Goal: Task Accomplishment & Management: Use online tool/utility

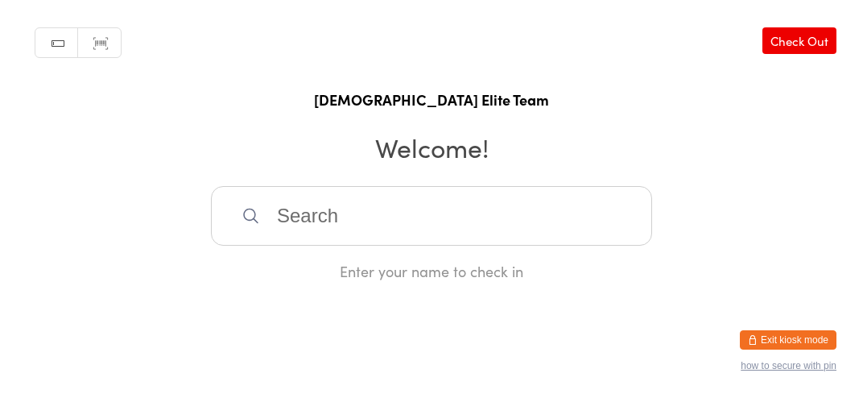
click at [635, 163] on h2 "Welcome!" at bounding box center [431, 147] width 831 height 36
click at [533, 238] on input "search" at bounding box center [431, 216] width 441 height 60
click at [590, 225] on input "search" at bounding box center [431, 216] width 441 height 60
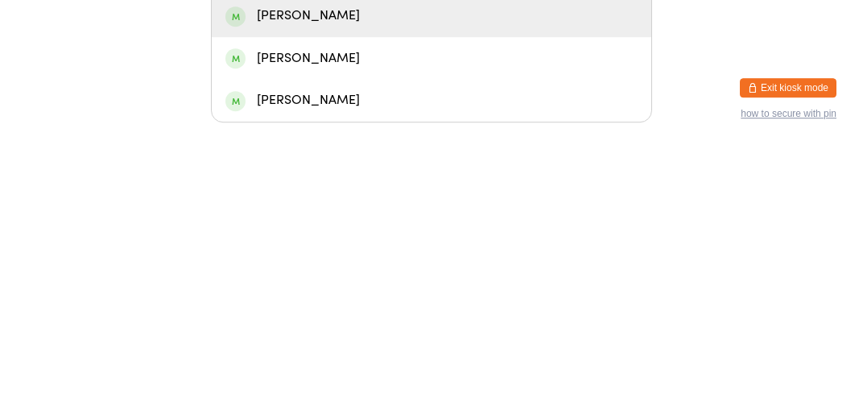
type input "[PERSON_NAME]"
click at [422, 317] on div "[PERSON_NAME]" at bounding box center [432, 311] width 412 height 22
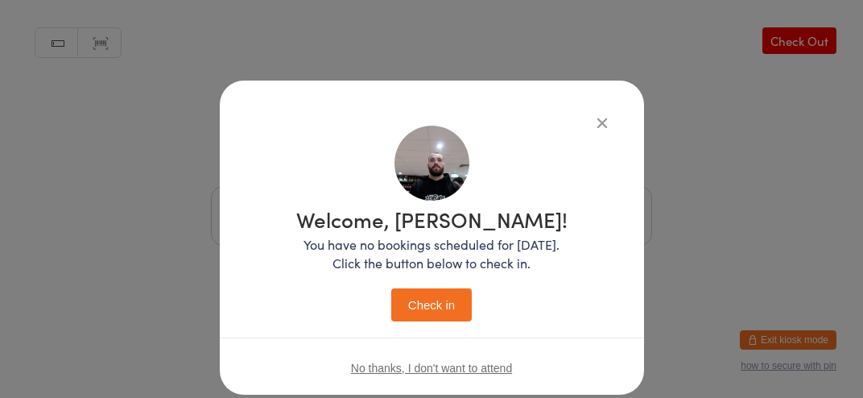
scroll to position [37, 0]
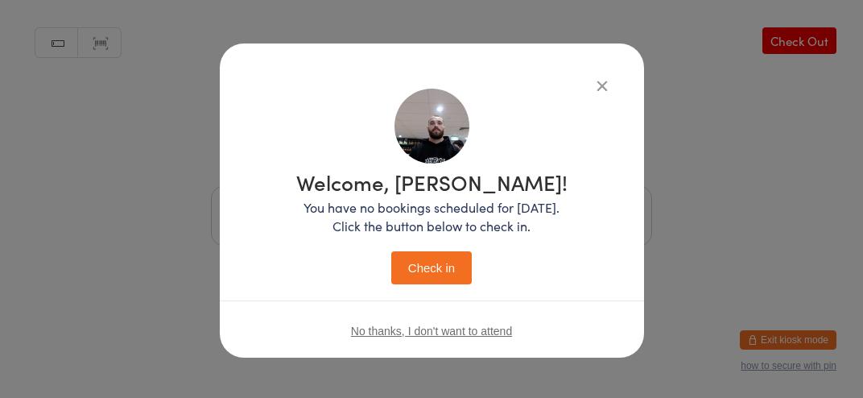
click at [468, 281] on button "Check in" at bounding box center [431, 267] width 81 height 33
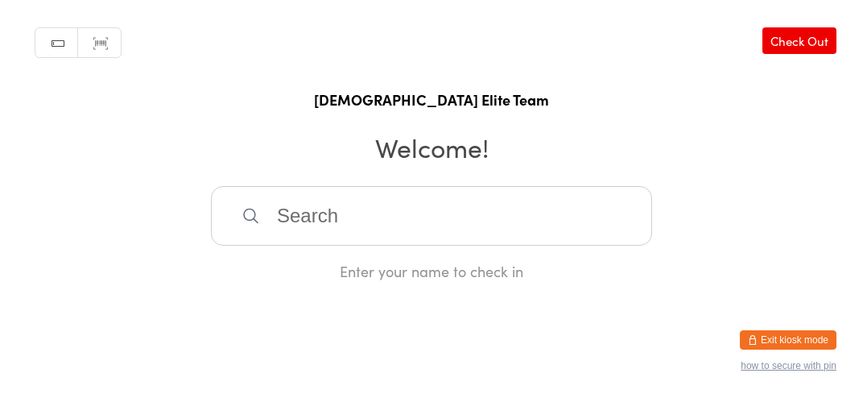
click at [434, 238] on input "search" at bounding box center [431, 216] width 441 height 60
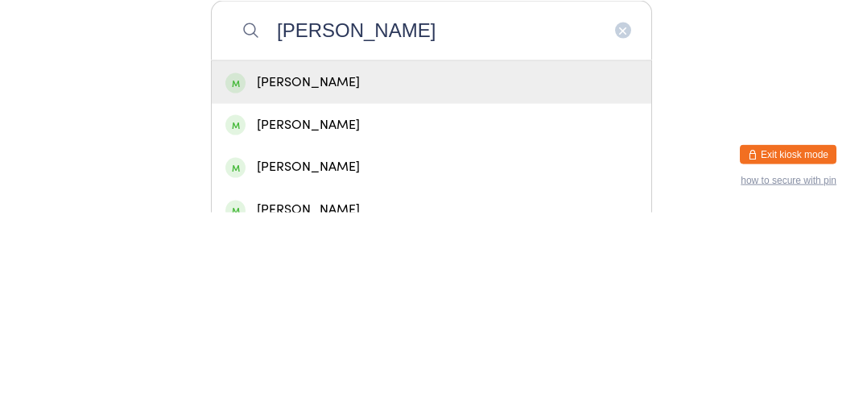
type input "[PERSON_NAME]"
click at [428, 279] on div "[PERSON_NAME]" at bounding box center [432, 268] width 412 height 22
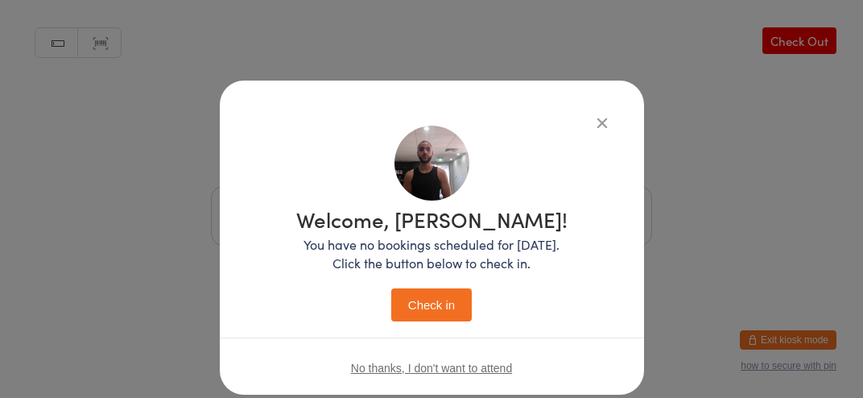
click at [441, 309] on button "Check in" at bounding box center [431, 304] width 81 height 33
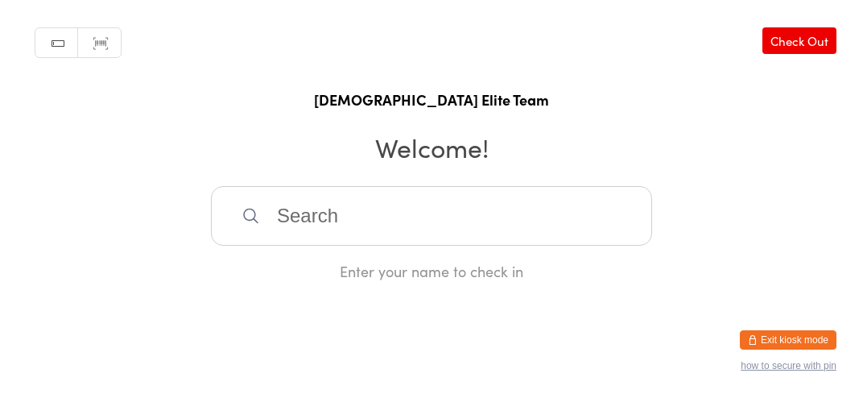
click at [350, 221] on input "search" at bounding box center [431, 216] width 441 height 60
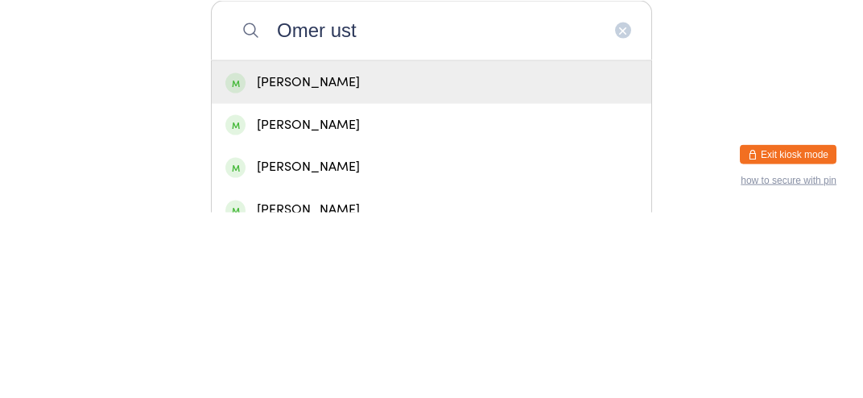
type input "Omer ust"
click at [515, 289] on div "[PERSON_NAME]" at bounding box center [432, 267] width 440 height 43
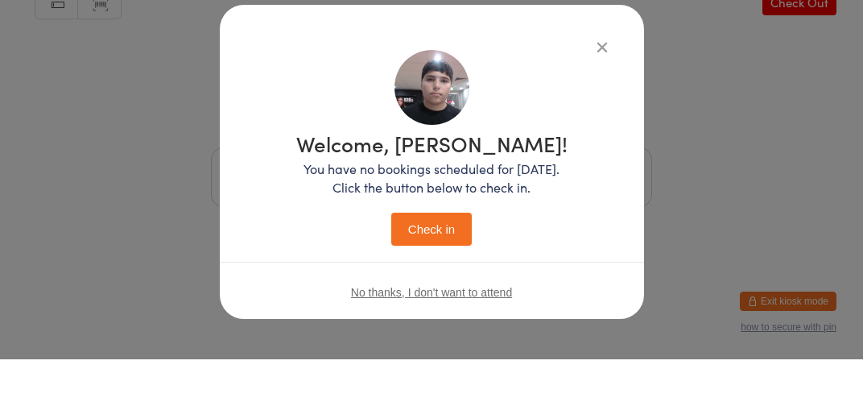
click at [437, 257] on button "Check in" at bounding box center [431, 267] width 81 height 33
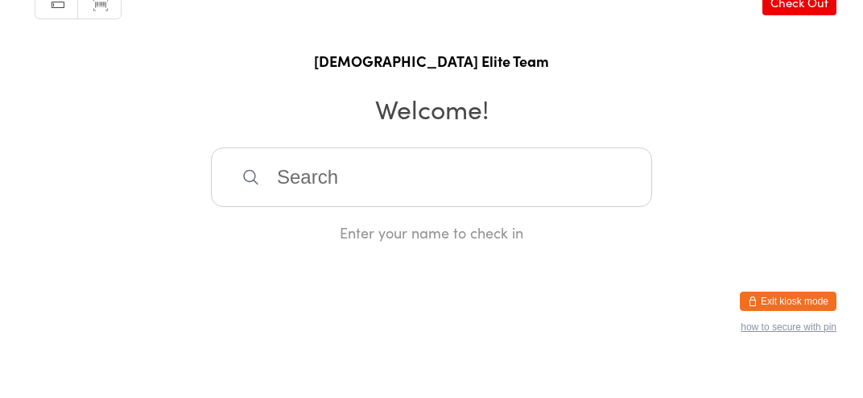
click at [461, 234] on input "search" at bounding box center [431, 216] width 441 height 60
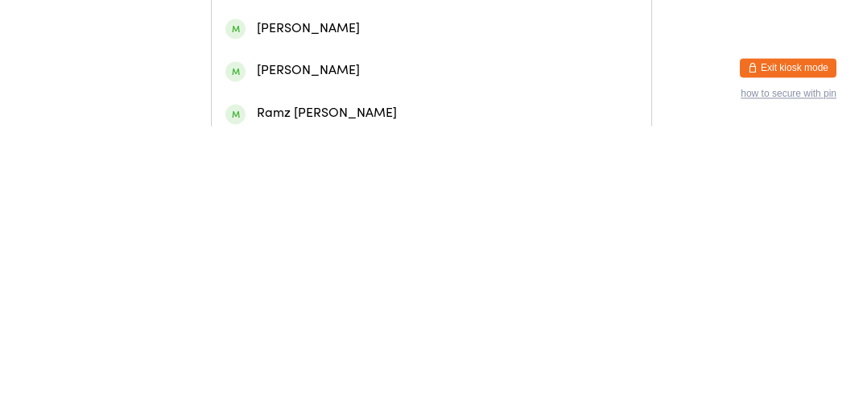
scroll to position [187, 0]
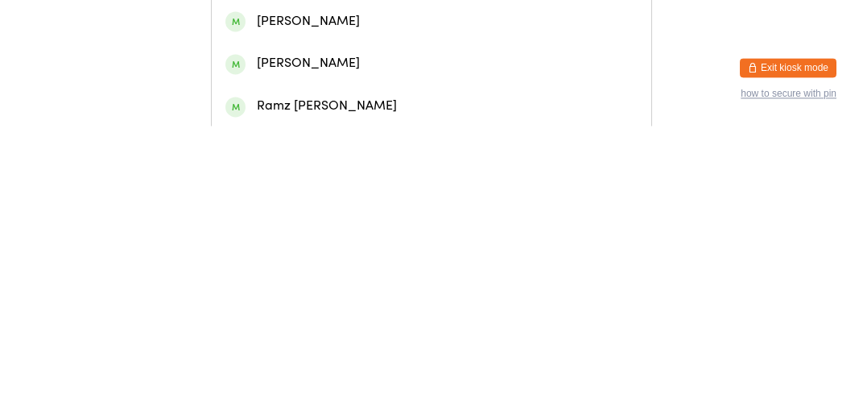
type input "Youn"
click at [486, 340] on div "[PERSON_NAME]" at bounding box center [432, 336] width 412 height 22
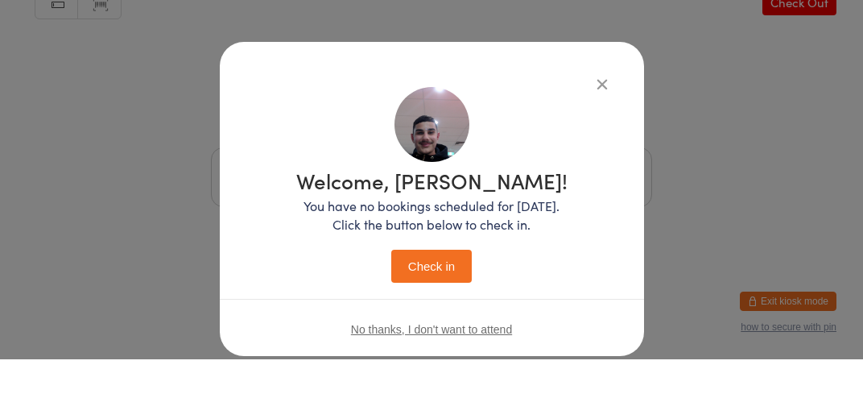
scroll to position [37, 0]
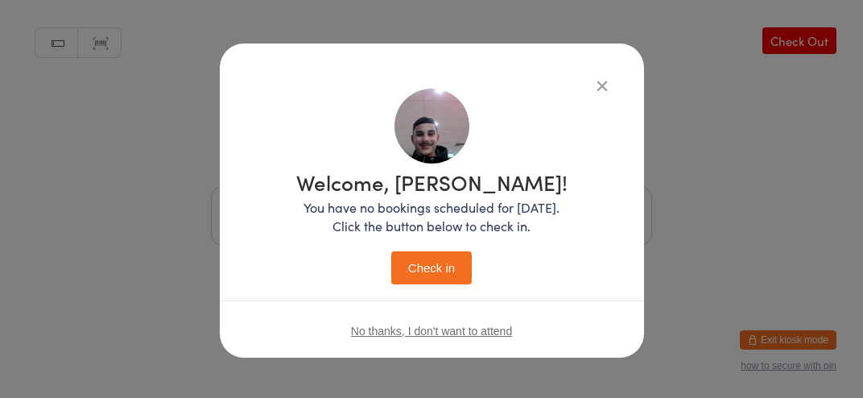
click at [422, 267] on button "Check in" at bounding box center [431, 267] width 81 height 33
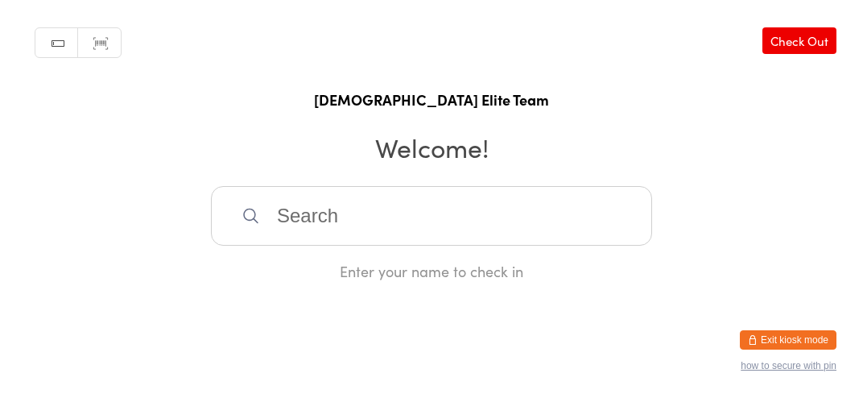
click at [539, 238] on input "search" at bounding box center [431, 216] width 441 height 60
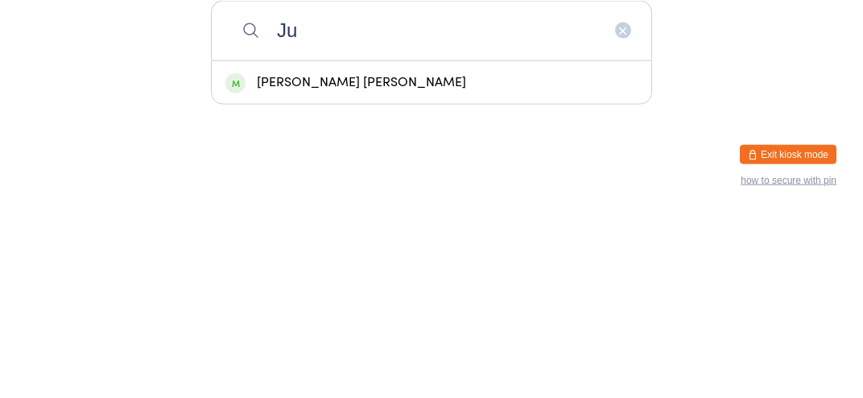
type input "J"
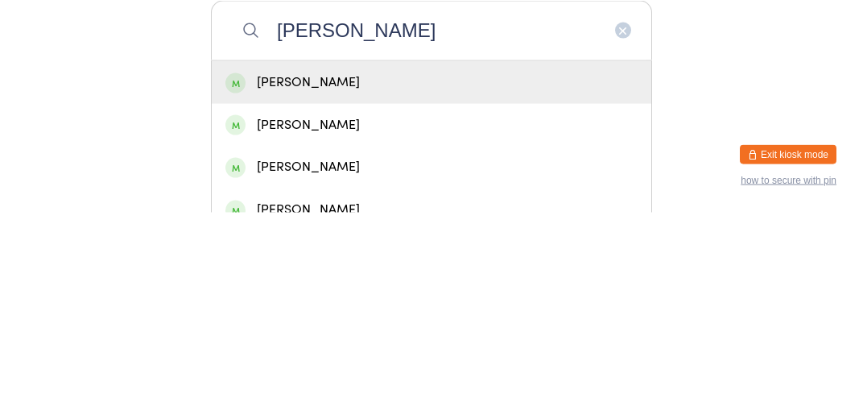
type input "[PERSON_NAME]"
click at [271, 279] on div "[PERSON_NAME]" at bounding box center [432, 268] width 412 height 22
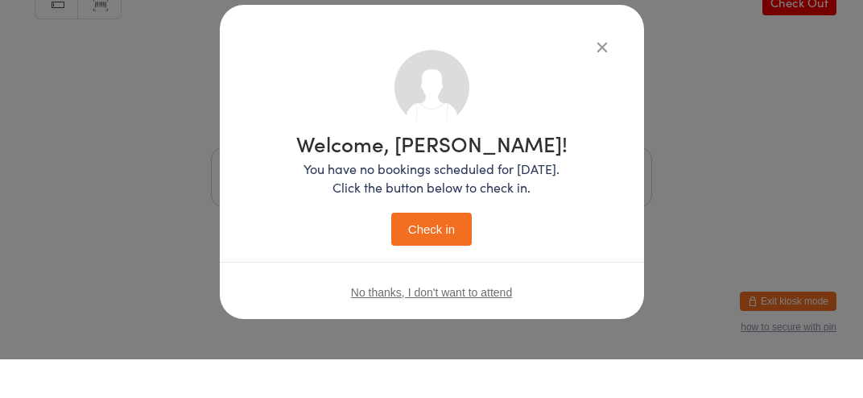
click at [428, 261] on button "Check in" at bounding box center [431, 267] width 81 height 33
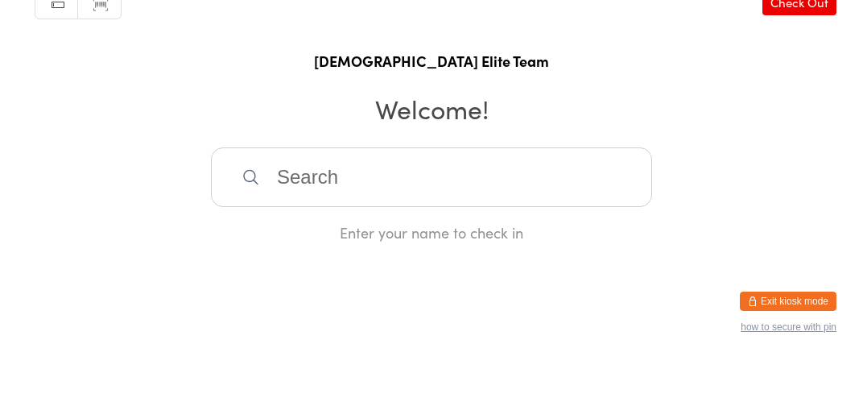
click at [320, 240] on input "search" at bounding box center [431, 216] width 441 height 60
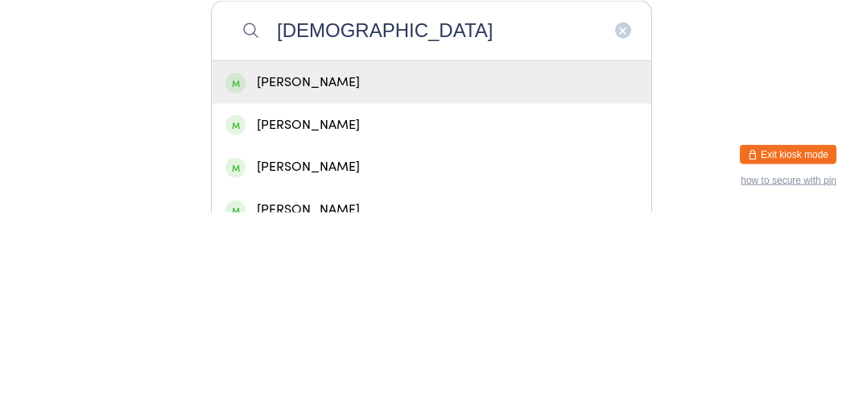
type input "[DEMOGRAPHIC_DATA]"
click at [259, 279] on div "[PERSON_NAME]" at bounding box center [432, 268] width 412 height 22
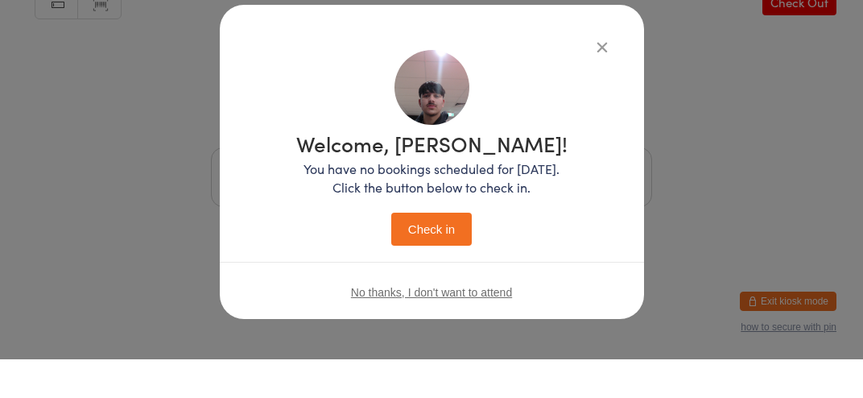
click at [424, 271] on button "Check in" at bounding box center [431, 267] width 81 height 33
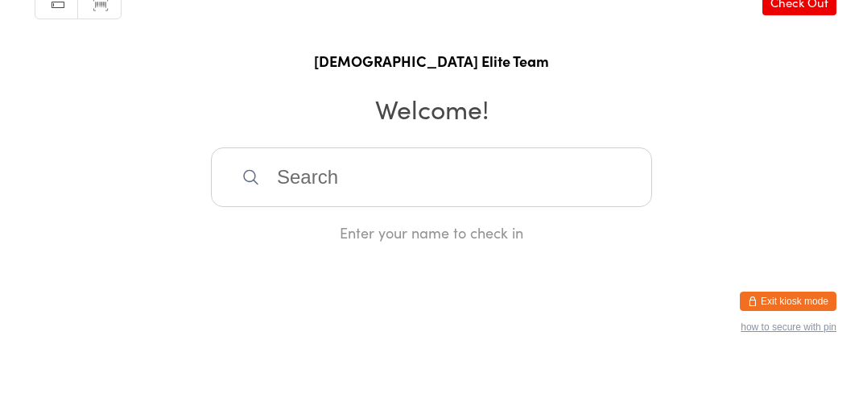
click at [349, 220] on input "search" at bounding box center [431, 216] width 441 height 60
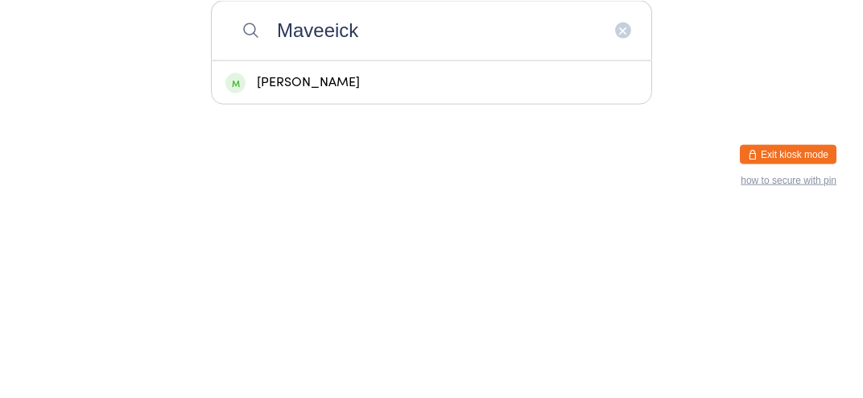
type input "Maveeick"
click at [383, 289] on div "[PERSON_NAME]" at bounding box center [432, 267] width 440 height 43
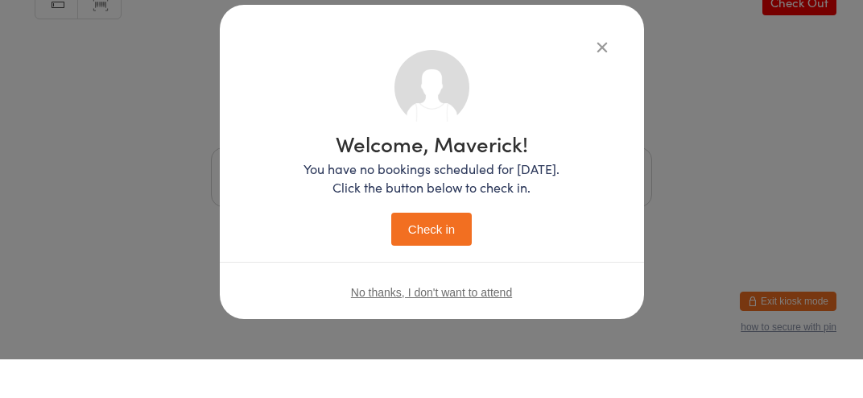
click at [444, 265] on button "Check in" at bounding box center [431, 267] width 81 height 33
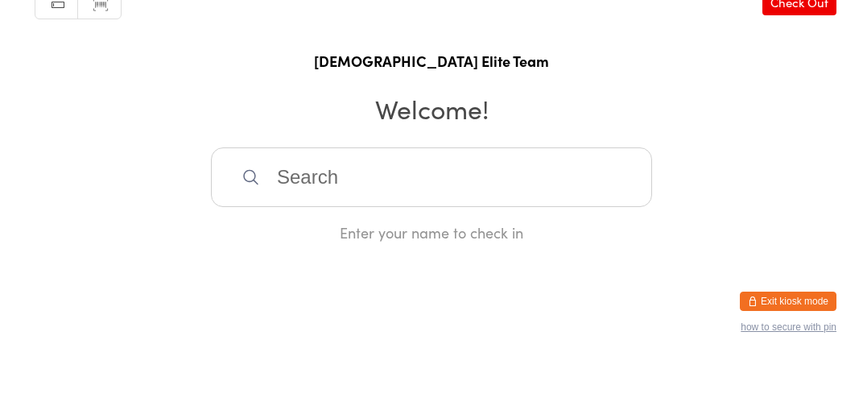
click at [465, 246] on input "search" at bounding box center [431, 216] width 441 height 60
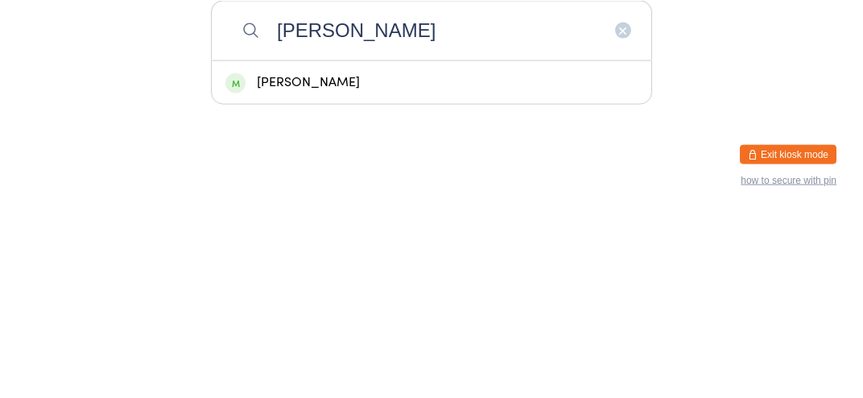
type input "[PERSON_NAME]"
click at [346, 289] on div "[PERSON_NAME]" at bounding box center [432, 267] width 440 height 43
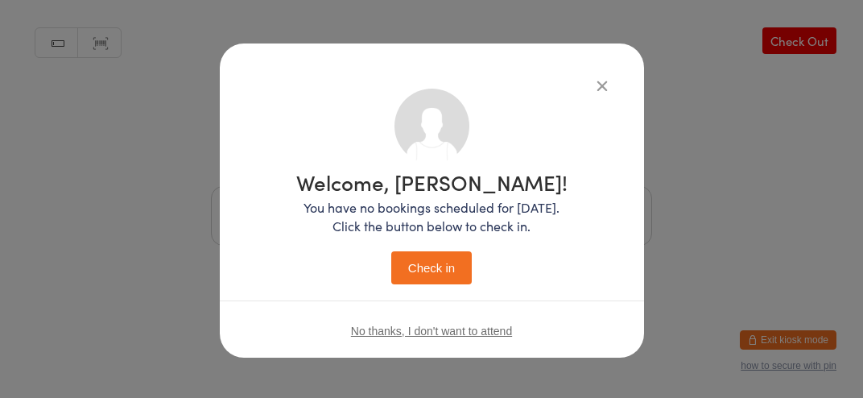
click at [428, 261] on button "Check in" at bounding box center [431, 267] width 81 height 33
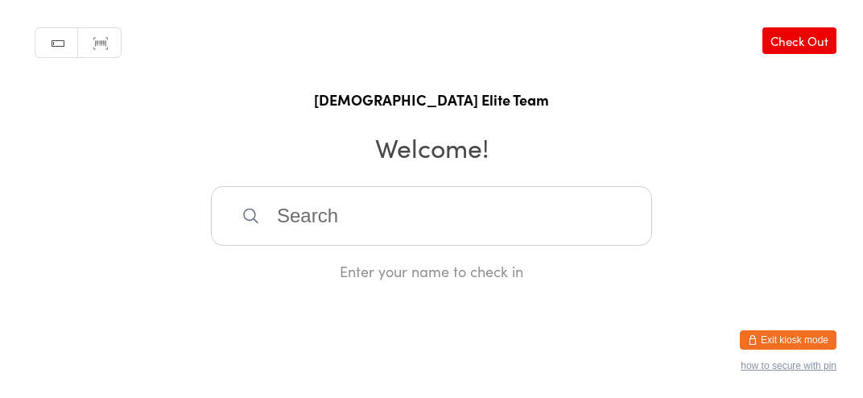
click at [363, 228] on input "search" at bounding box center [431, 216] width 441 height 60
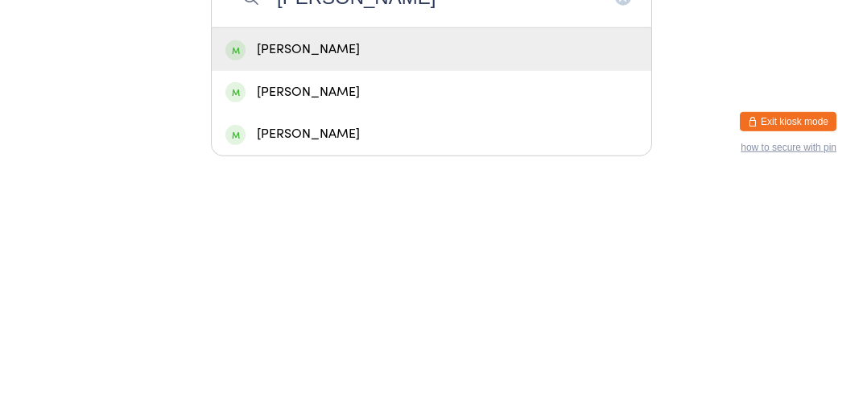
type input "[PERSON_NAME]"
click at [264, 345] on div "[PERSON_NAME]" at bounding box center [432, 352] width 440 height 43
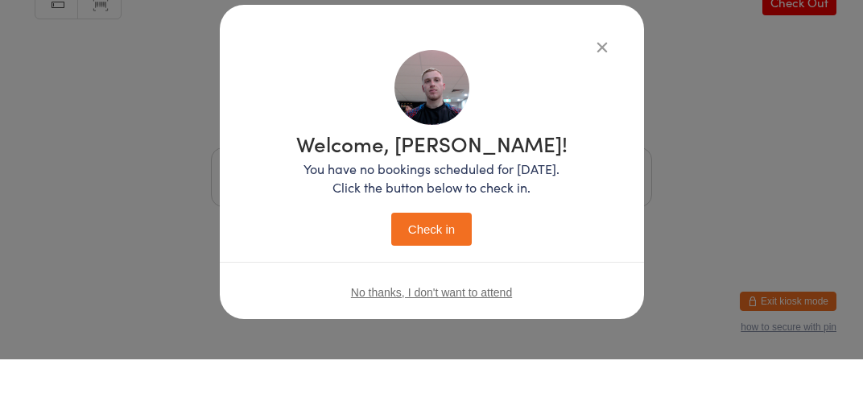
click at [414, 329] on span "No thanks, I don't want to attend" at bounding box center [431, 331] width 161 height 13
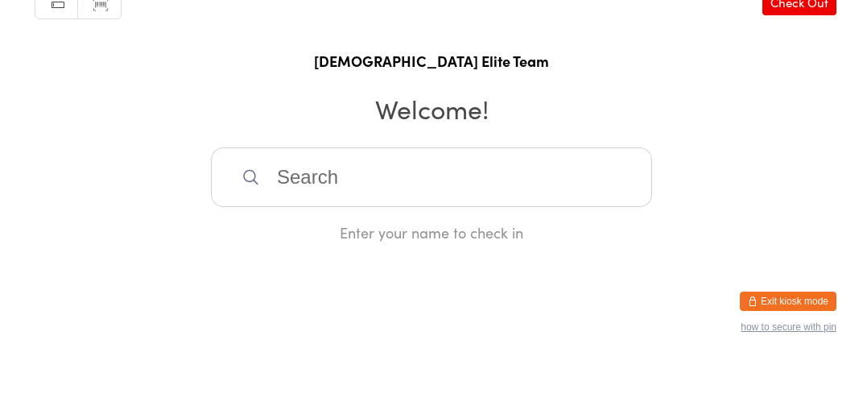
click at [362, 232] on input "search" at bounding box center [431, 216] width 441 height 60
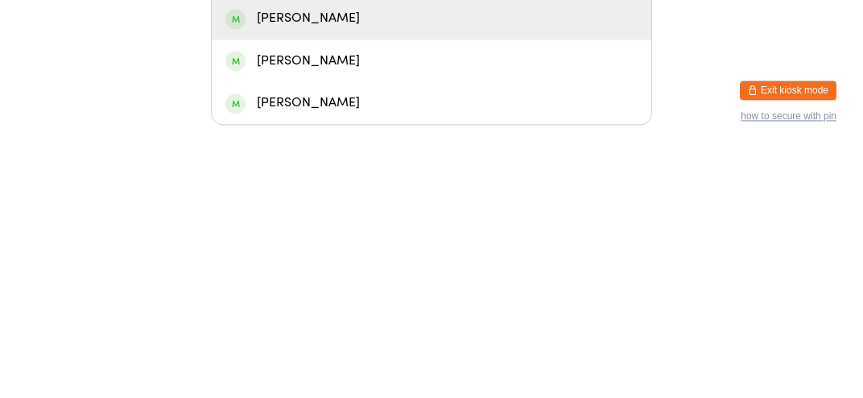
type input "[PERSON_NAME]"
click at [263, 332] on div "[PERSON_NAME]" at bounding box center [432, 310] width 440 height 43
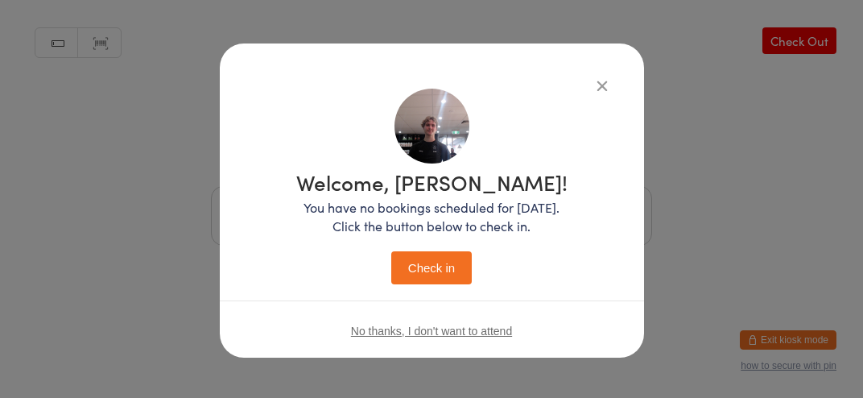
click at [408, 273] on button "Check in" at bounding box center [431, 267] width 81 height 33
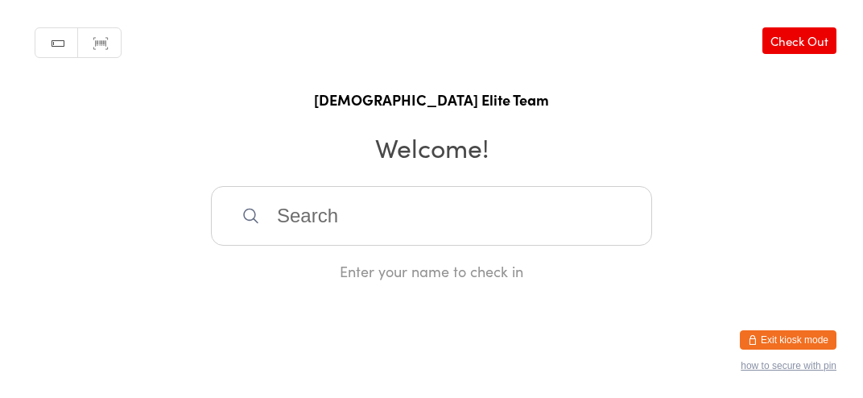
click at [529, 219] on input "search" at bounding box center [431, 216] width 441 height 60
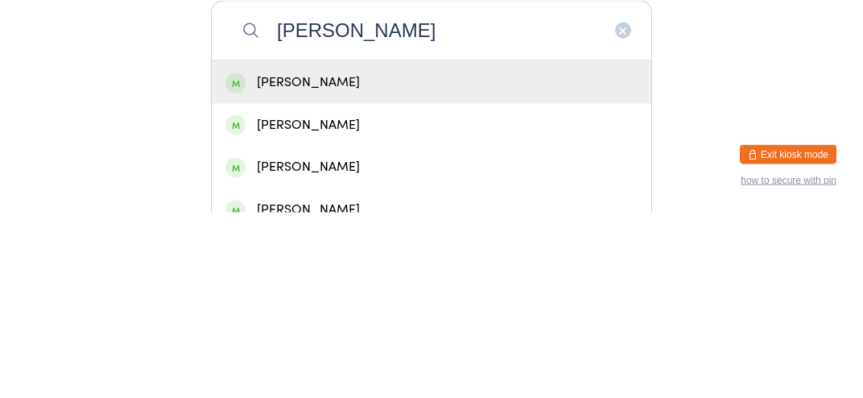
type input "[PERSON_NAME]"
click at [377, 279] on div "[PERSON_NAME]" at bounding box center [432, 268] width 412 height 22
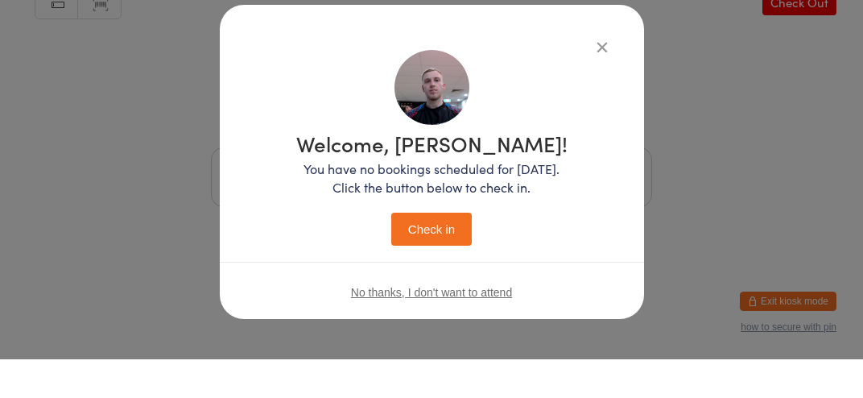
click at [445, 276] on button "Check in" at bounding box center [431, 267] width 81 height 33
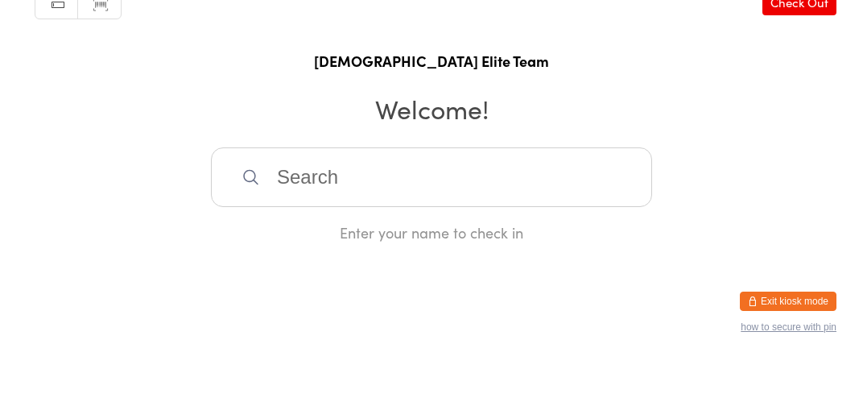
click at [512, 238] on input "search" at bounding box center [431, 216] width 441 height 60
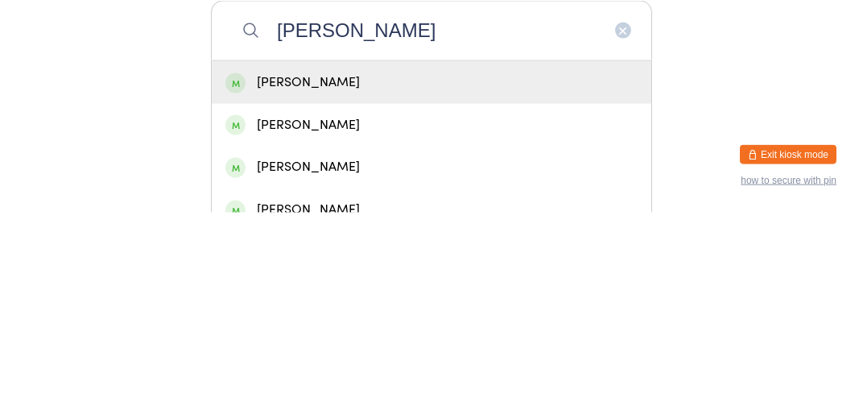
type input "[PERSON_NAME]"
click at [499, 279] on div "[PERSON_NAME]" at bounding box center [432, 268] width 412 height 22
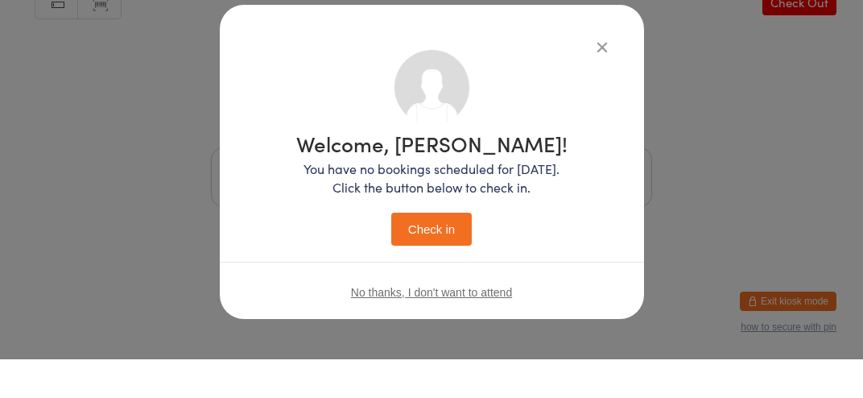
click at [436, 283] on button "Check in" at bounding box center [431, 267] width 81 height 33
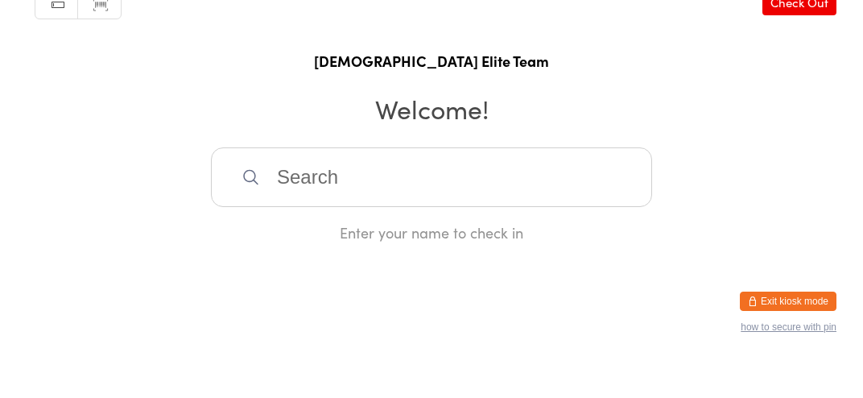
click at [471, 228] on input "search" at bounding box center [431, 216] width 441 height 60
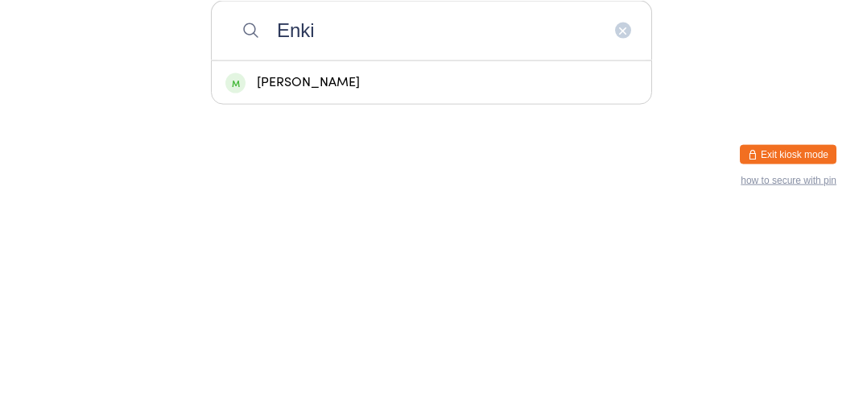
type input "Enki"
click at [422, 279] on div "[PERSON_NAME]" at bounding box center [432, 268] width 412 height 22
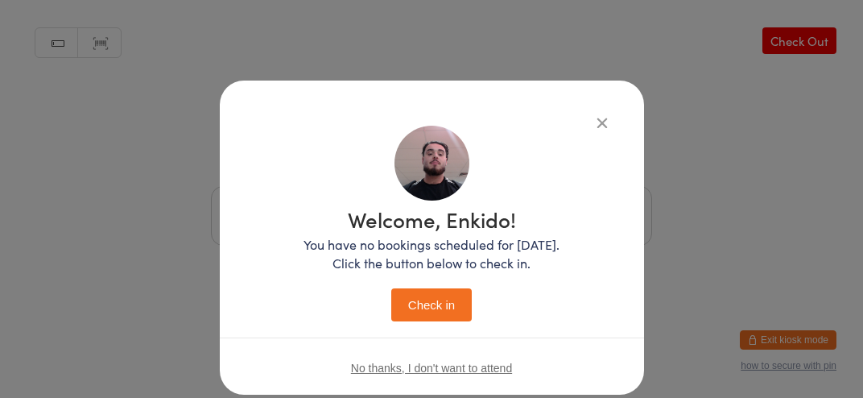
click at [445, 314] on button "Check in" at bounding box center [431, 304] width 81 height 33
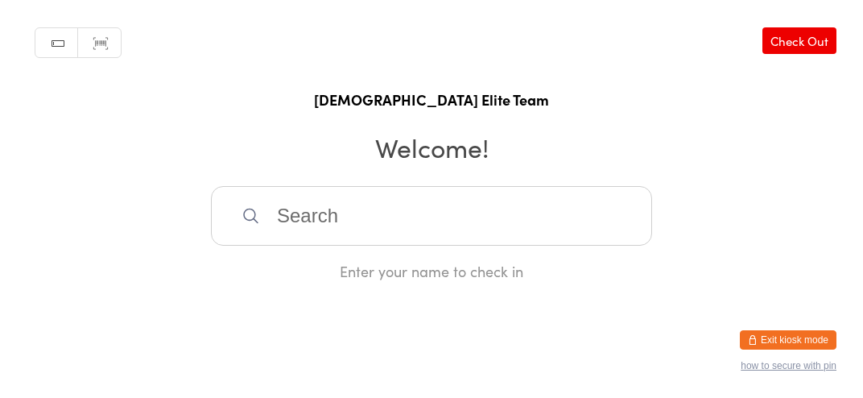
click at [350, 238] on input "search" at bounding box center [431, 216] width 441 height 60
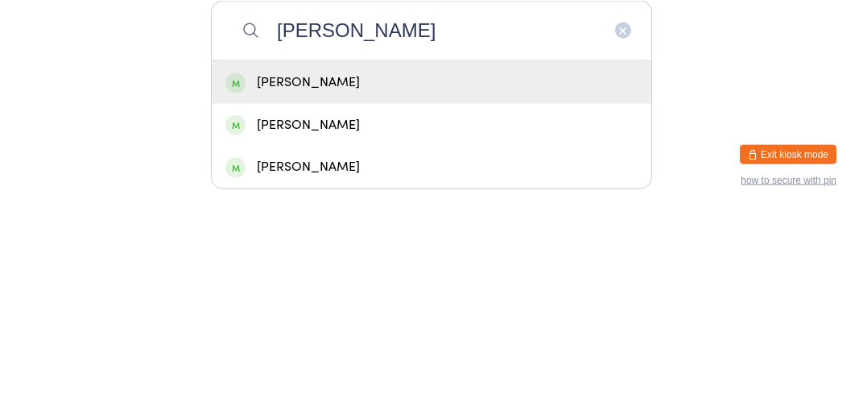
type input "[PERSON_NAME]"
click at [409, 279] on div "[PERSON_NAME]" at bounding box center [432, 268] width 412 height 22
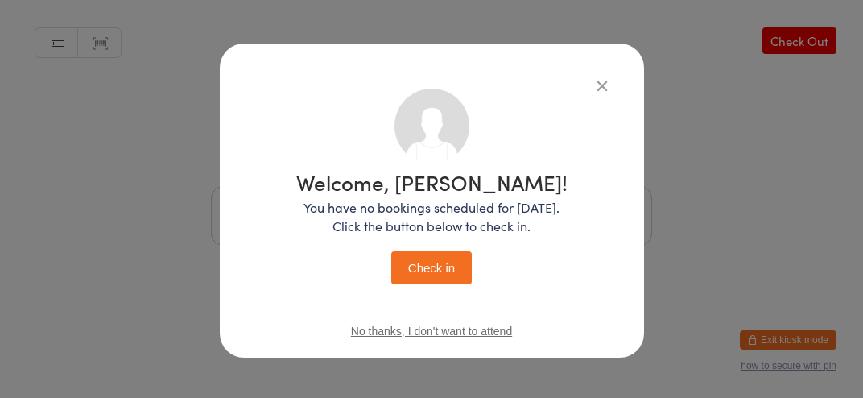
click at [447, 261] on button "Check in" at bounding box center [431, 267] width 81 height 33
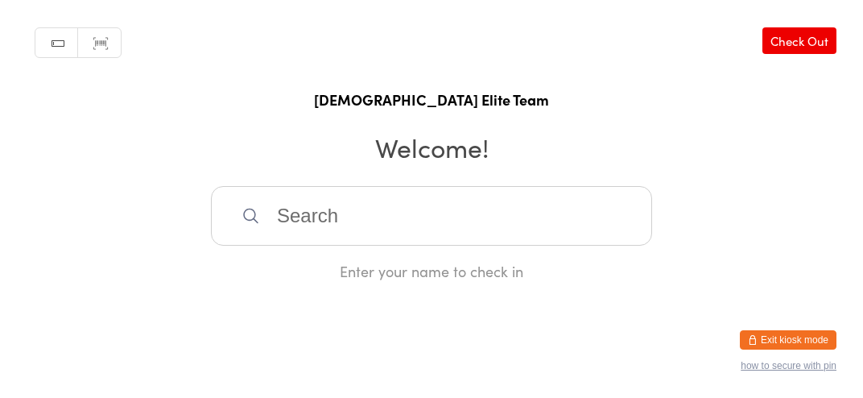
click at [522, 236] on input "search" at bounding box center [431, 216] width 441 height 60
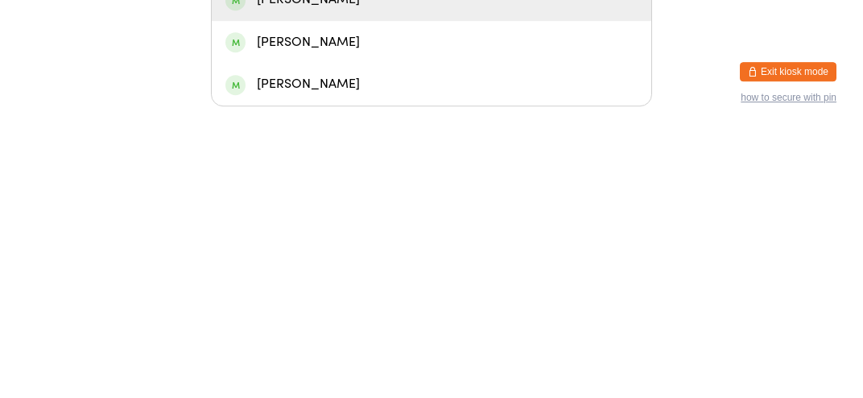
type input "[PERSON_NAME]"
click at [445, 348] on div "[PERSON_NAME]" at bounding box center [432, 352] width 440 height 43
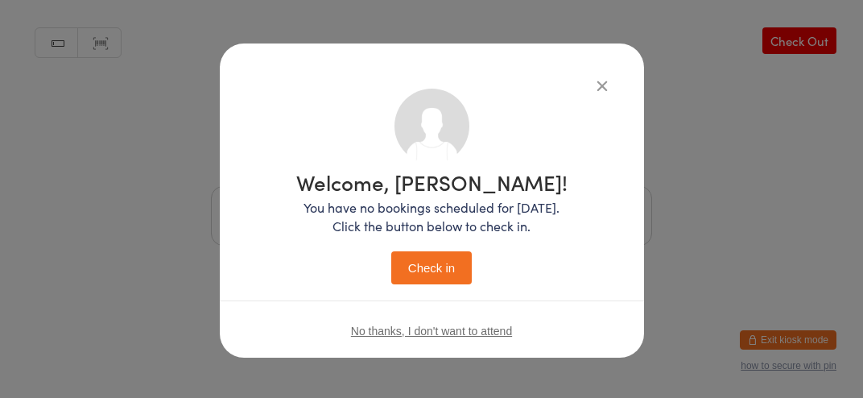
click at [598, 89] on icon "button" at bounding box center [603, 86] width 18 height 18
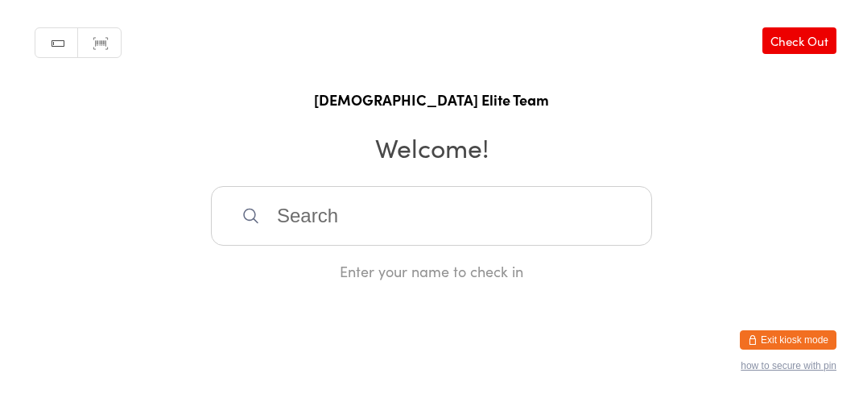
click at [468, 229] on input "search" at bounding box center [431, 216] width 441 height 60
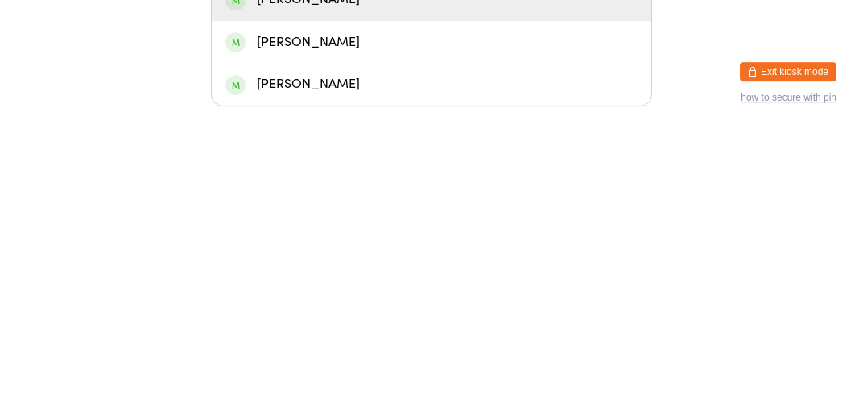
type input "[PERSON_NAME]"
click at [461, 321] on div "[PERSON_NAME]" at bounding box center [432, 311] width 412 height 22
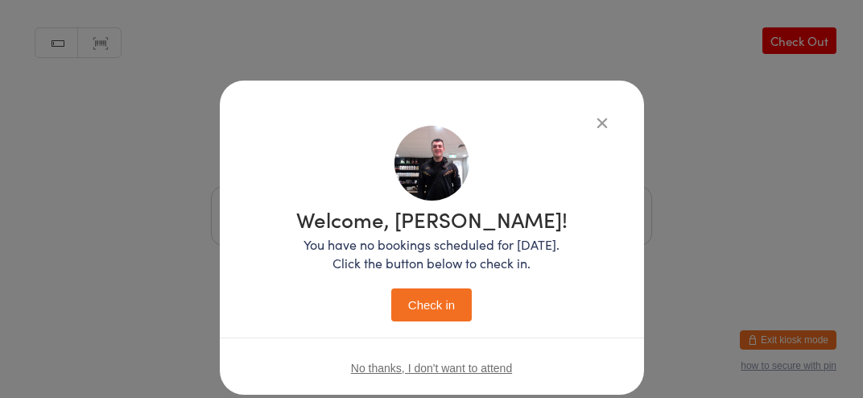
click at [438, 309] on button "Check in" at bounding box center [431, 304] width 81 height 33
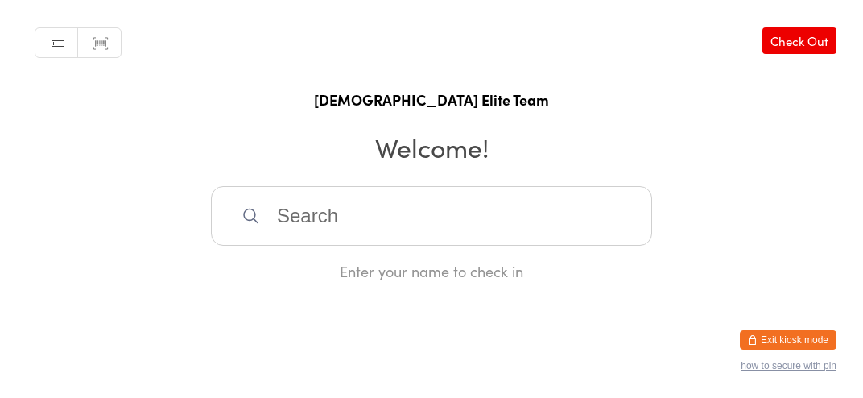
click at [387, 246] on input "search" at bounding box center [431, 216] width 441 height 60
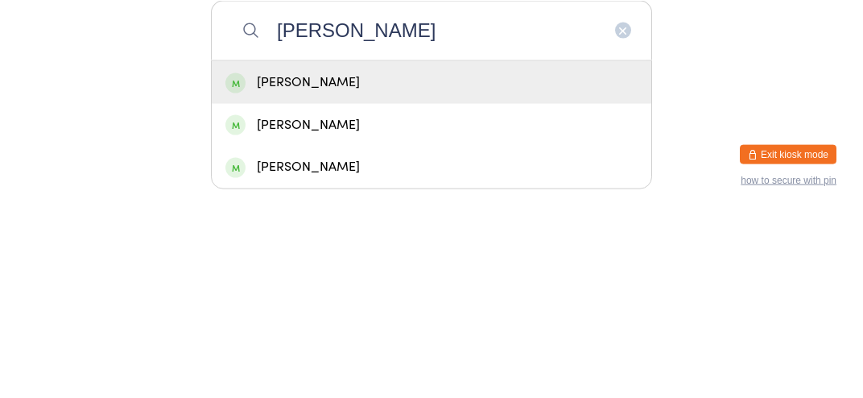
type input "[PERSON_NAME]"
click at [408, 266] on div "[PERSON_NAME]" at bounding box center [432, 267] width 440 height 43
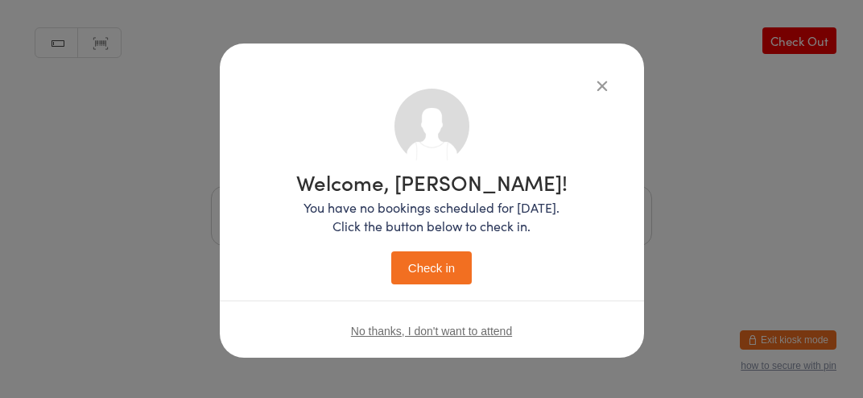
click at [454, 266] on button "Check in" at bounding box center [431, 267] width 81 height 33
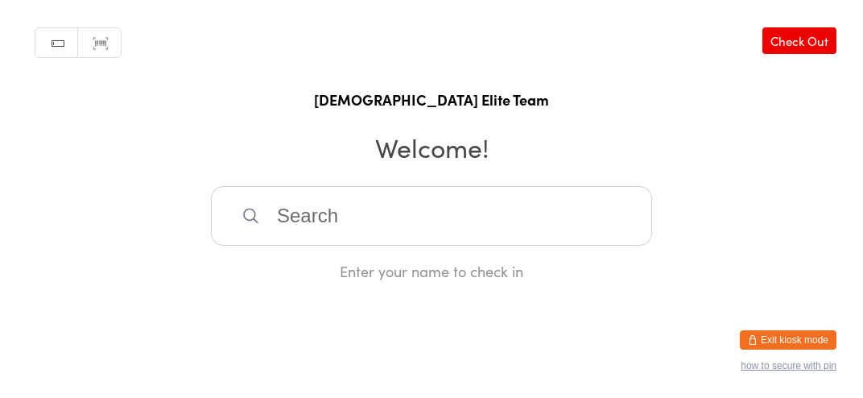
click at [474, 201] on input "search" at bounding box center [431, 216] width 441 height 60
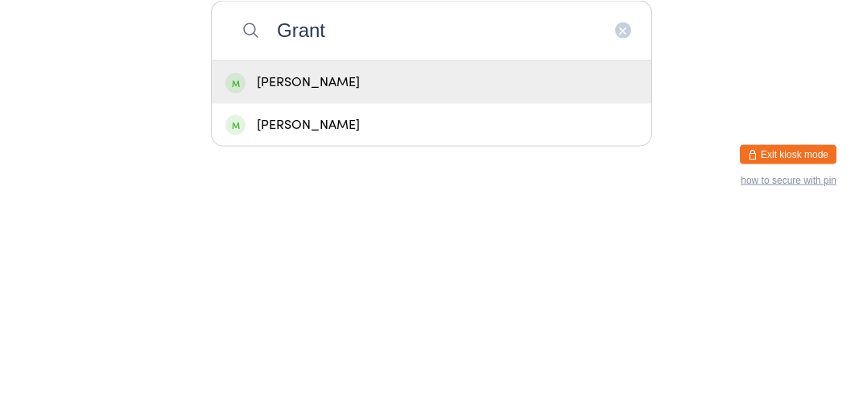
type input "Grant"
click at [358, 289] on div "[PERSON_NAME]" at bounding box center [432, 267] width 440 height 43
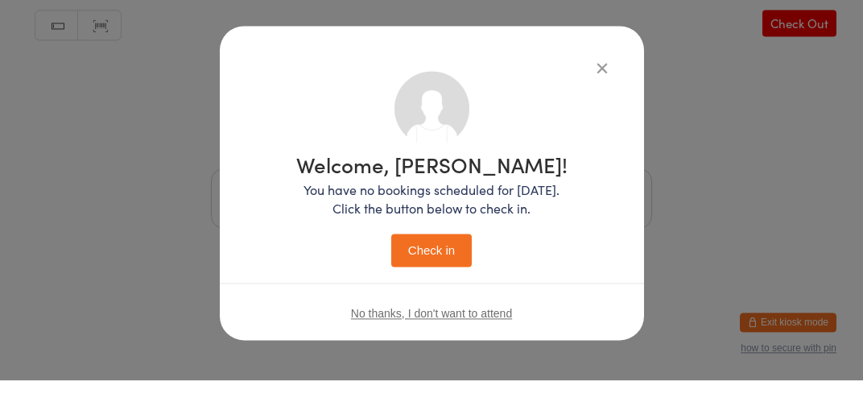
click at [425, 262] on button "Check in" at bounding box center [431, 267] width 81 height 33
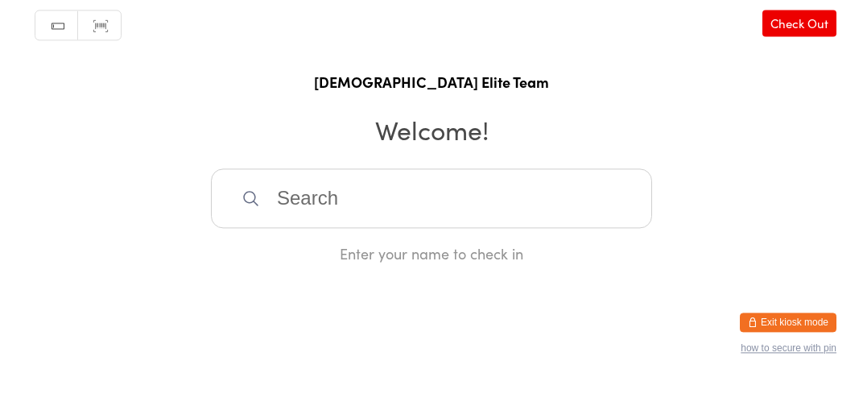
click at [340, 236] on input "search" at bounding box center [431, 216] width 441 height 60
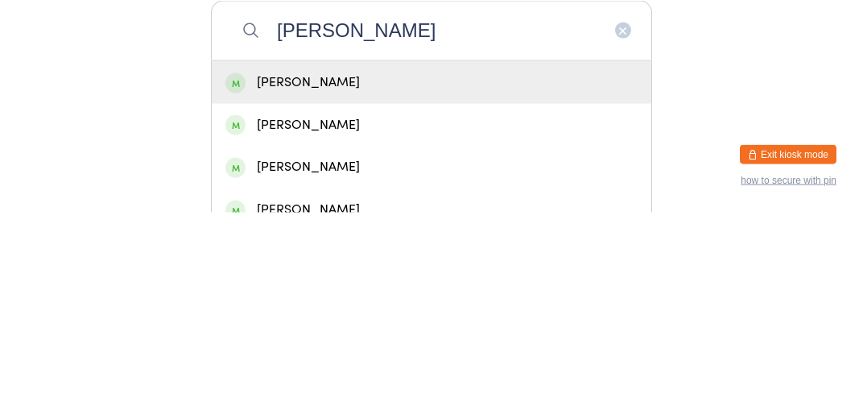
type input "[PERSON_NAME]"
click at [332, 279] on div "[PERSON_NAME]" at bounding box center [432, 268] width 412 height 22
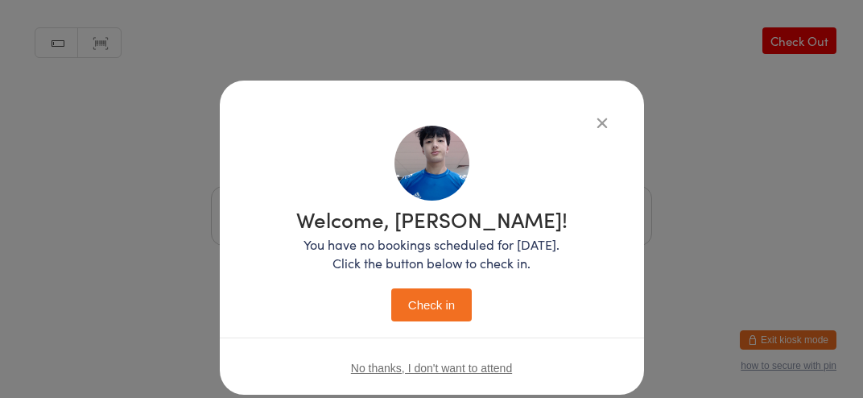
click at [426, 318] on button "Check in" at bounding box center [431, 304] width 81 height 33
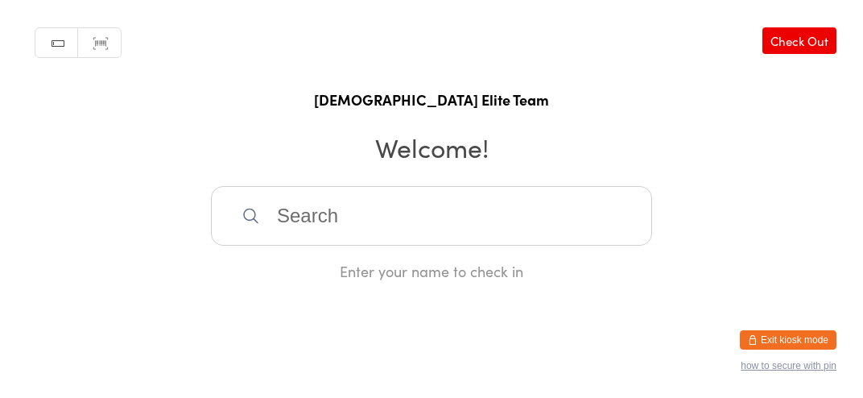
click at [476, 226] on input "search" at bounding box center [431, 216] width 441 height 60
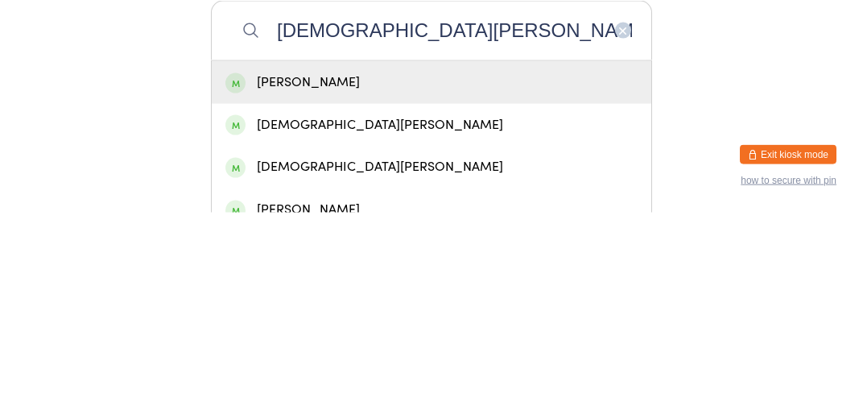
type input "[DEMOGRAPHIC_DATA][PERSON_NAME]"
click at [506, 273] on div "[PERSON_NAME]" at bounding box center [432, 268] width 412 height 22
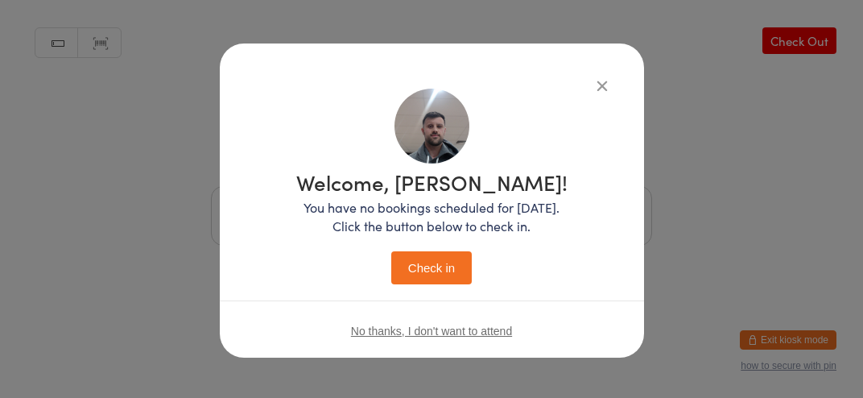
click at [429, 275] on button "Check in" at bounding box center [431, 267] width 81 height 33
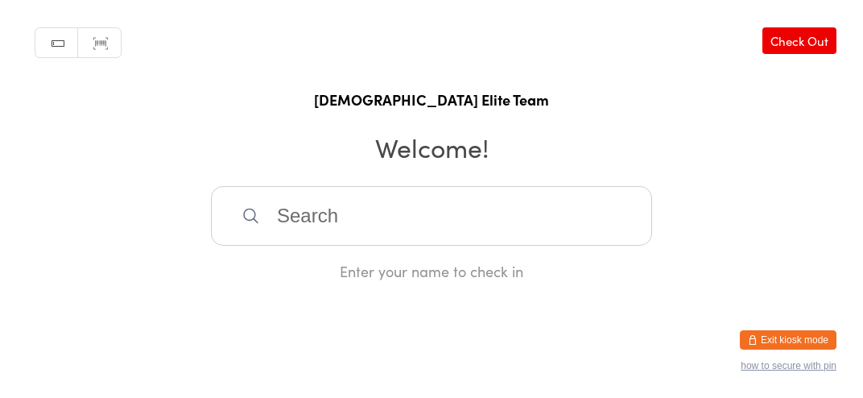
click at [361, 271] on div "Enter your name to check in" at bounding box center [431, 233] width 441 height 95
click at [419, 246] on input "search" at bounding box center [431, 216] width 441 height 60
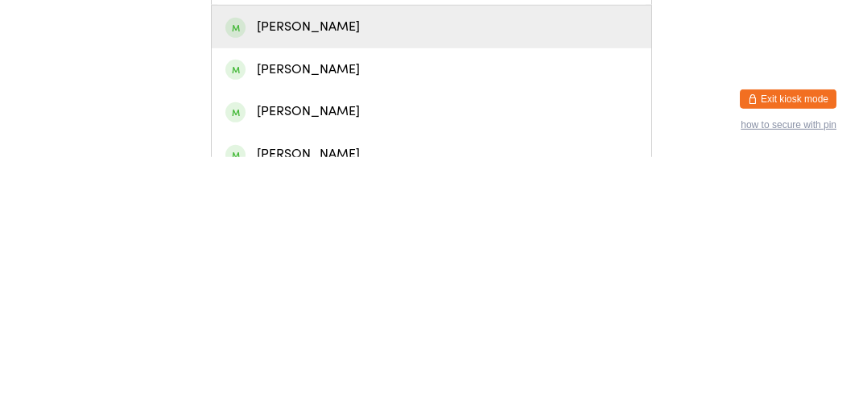
type input "Jan"
click at [499, 279] on div "[PERSON_NAME]" at bounding box center [432, 268] width 412 height 22
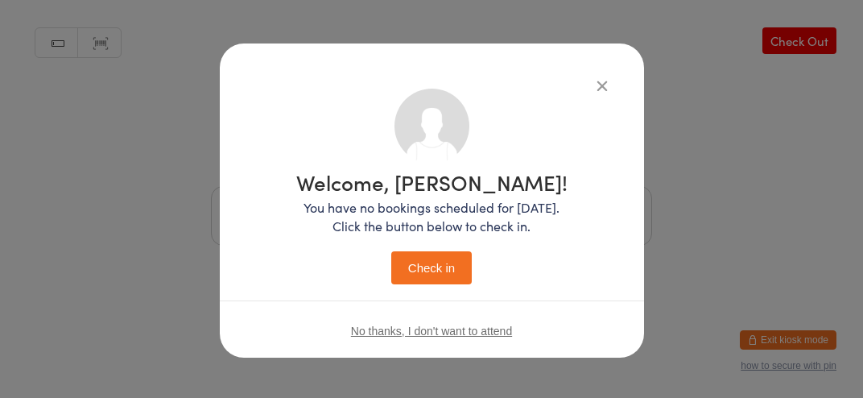
click at [439, 264] on button "Check in" at bounding box center [431, 267] width 81 height 33
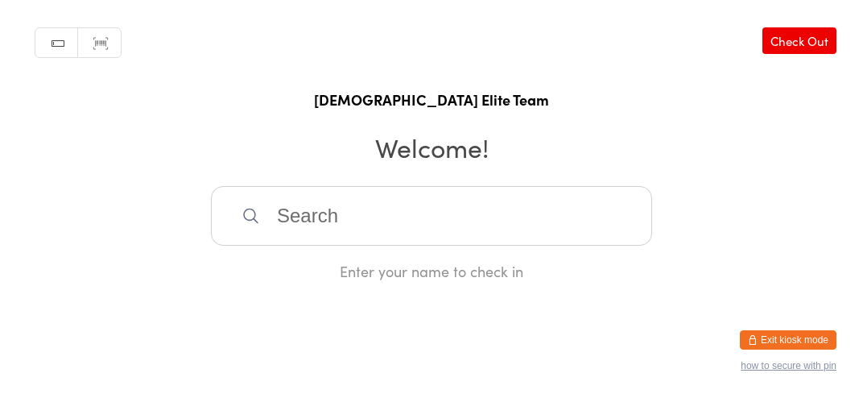
click at [490, 208] on input "search" at bounding box center [431, 216] width 441 height 60
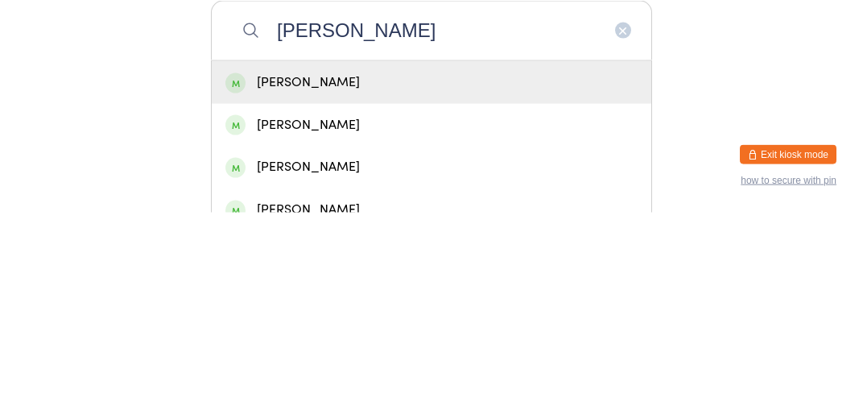
type input "[PERSON_NAME]"
click at [440, 275] on div "[PERSON_NAME]" at bounding box center [432, 268] width 412 height 22
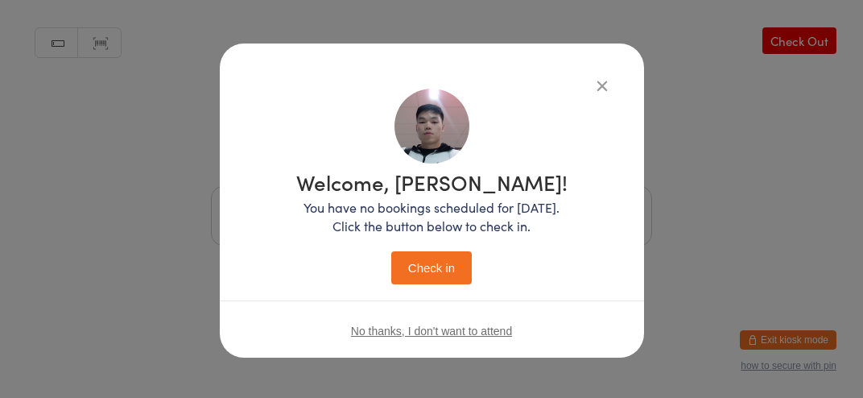
click at [443, 272] on button "Check in" at bounding box center [431, 267] width 81 height 33
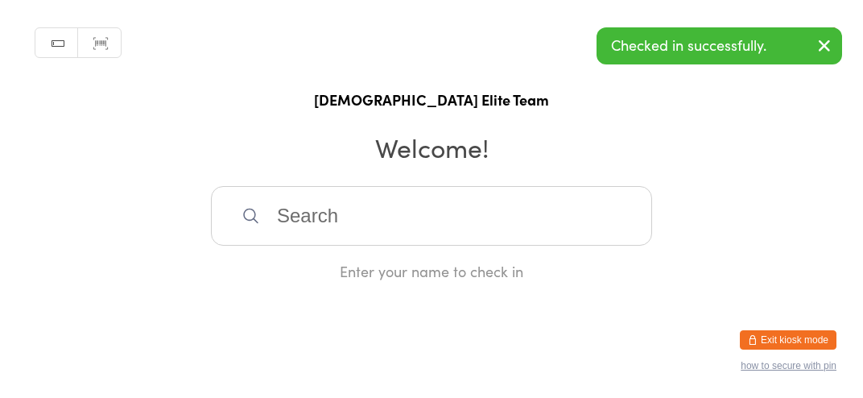
click at [380, 225] on input "search" at bounding box center [431, 216] width 441 height 60
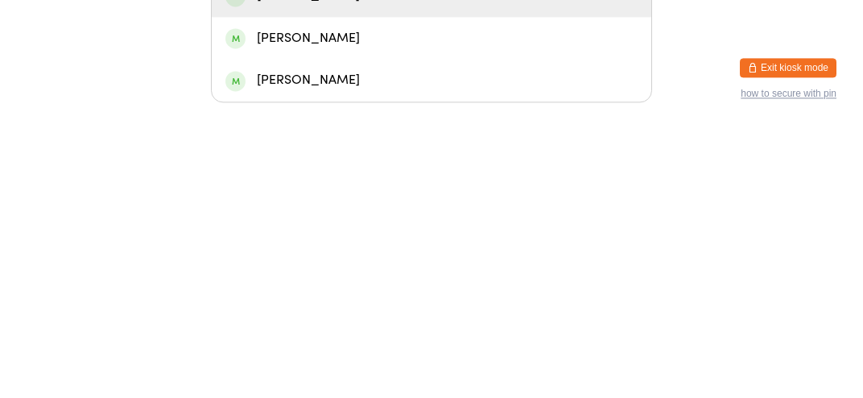
type input "Zakar"
click at [367, 363] on div "[PERSON_NAME]" at bounding box center [432, 352] width 412 height 22
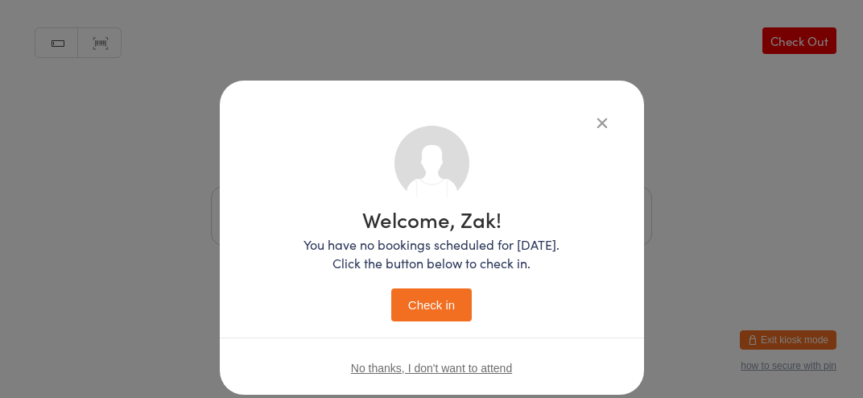
click at [419, 309] on button "Check in" at bounding box center [431, 304] width 81 height 33
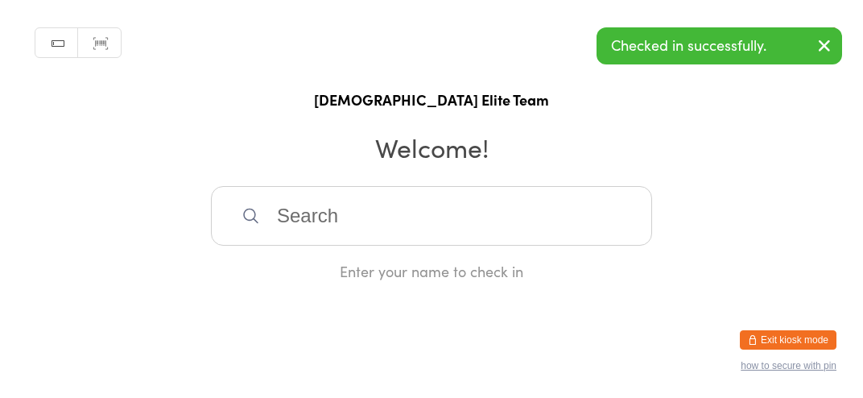
click at [560, 238] on input "search" at bounding box center [431, 216] width 441 height 60
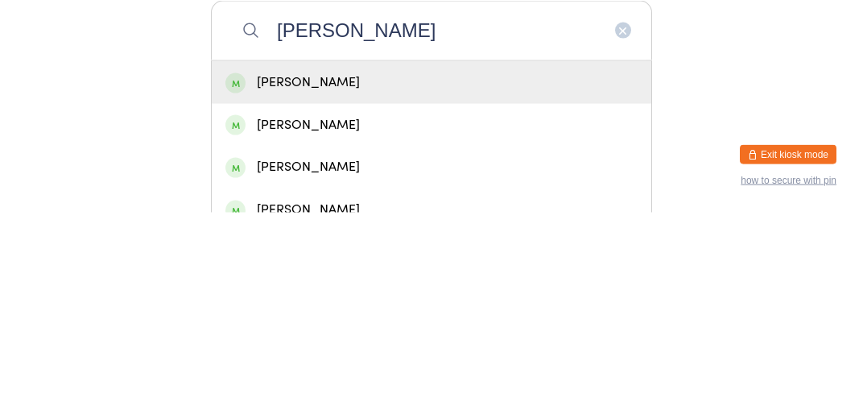
type input "[PERSON_NAME]"
click at [433, 278] on div "[PERSON_NAME]" at bounding box center [432, 268] width 412 height 22
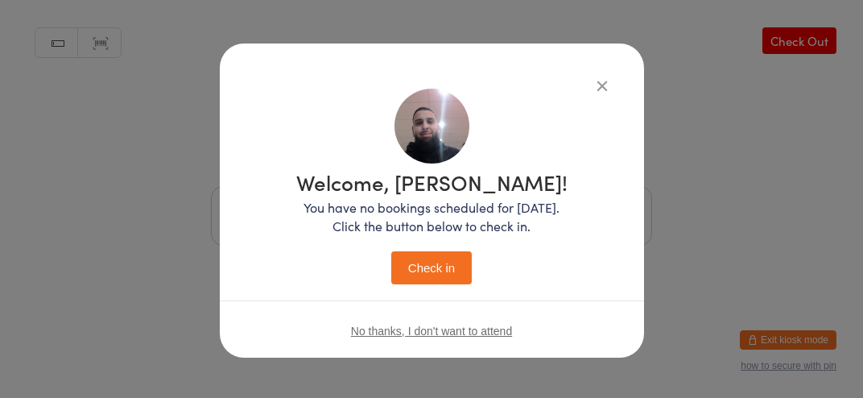
click at [430, 274] on button "Check in" at bounding box center [431, 267] width 81 height 33
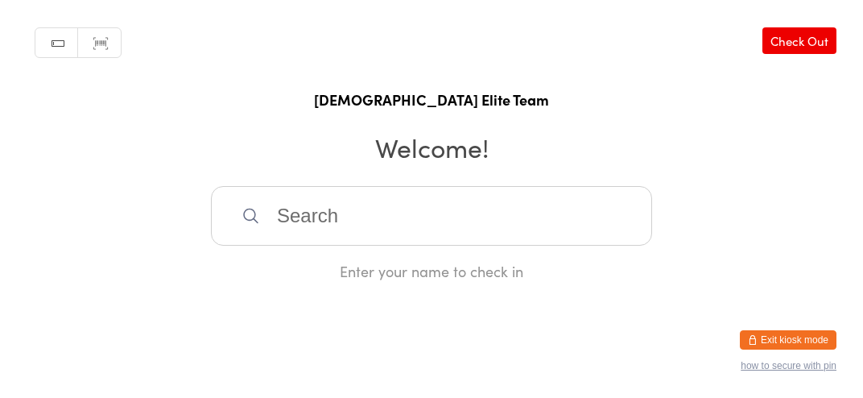
click at [610, 246] on input "search" at bounding box center [431, 216] width 441 height 60
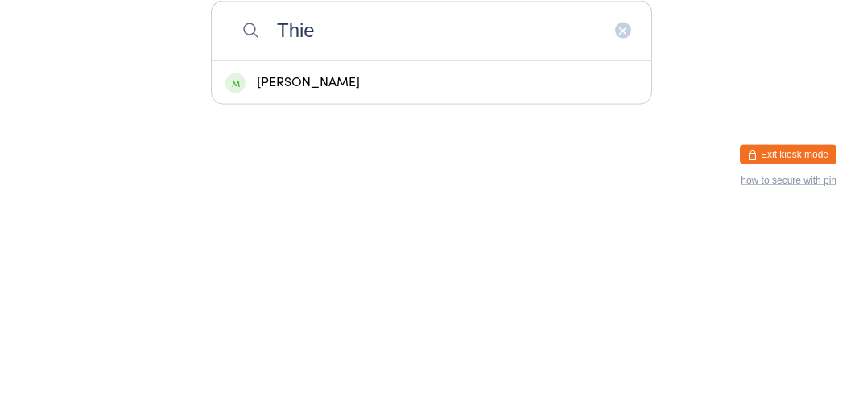
type input "Thie"
click at [460, 279] on div "[PERSON_NAME]" at bounding box center [432, 268] width 412 height 22
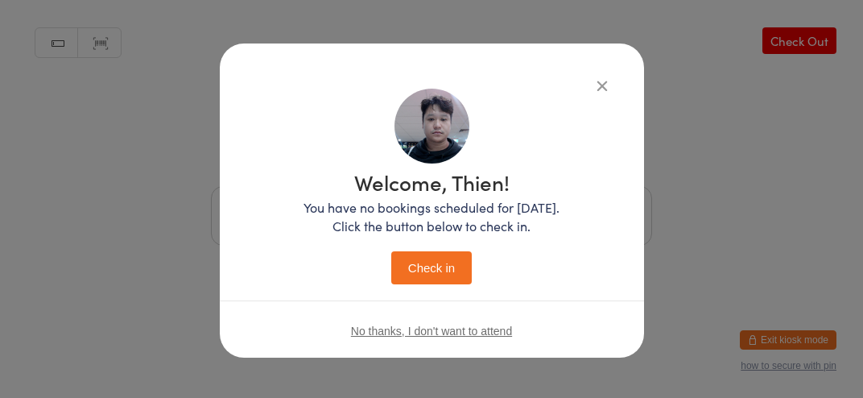
click at [465, 277] on button "Check in" at bounding box center [431, 267] width 81 height 33
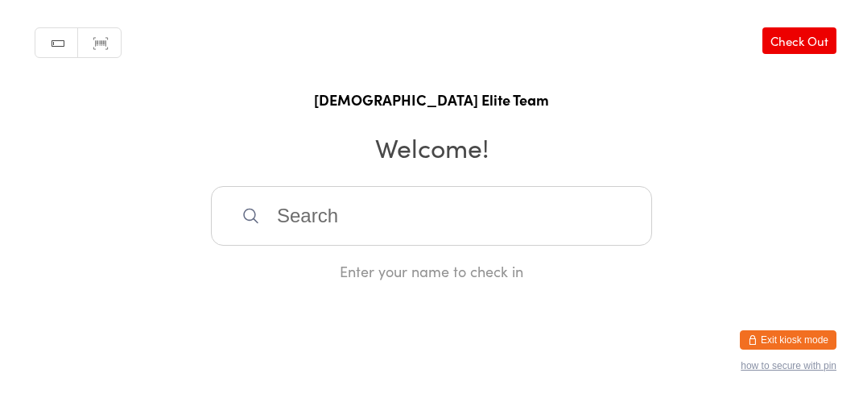
click at [406, 218] on input "search" at bounding box center [431, 216] width 441 height 60
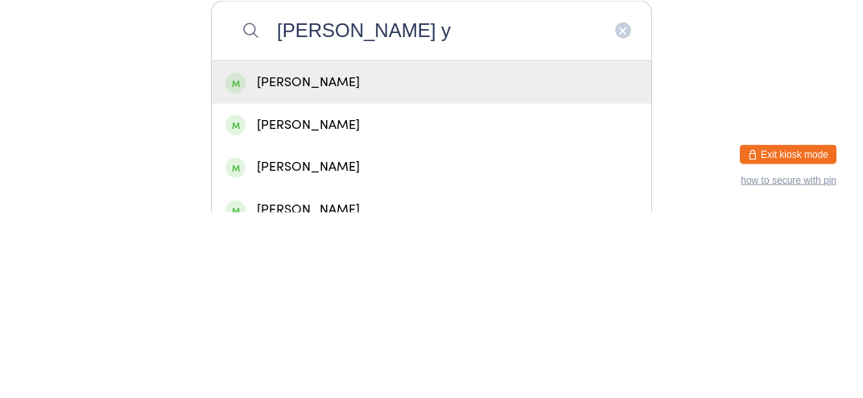
type input "[PERSON_NAME] y"
click at [398, 277] on div "[PERSON_NAME]" at bounding box center [432, 268] width 412 height 22
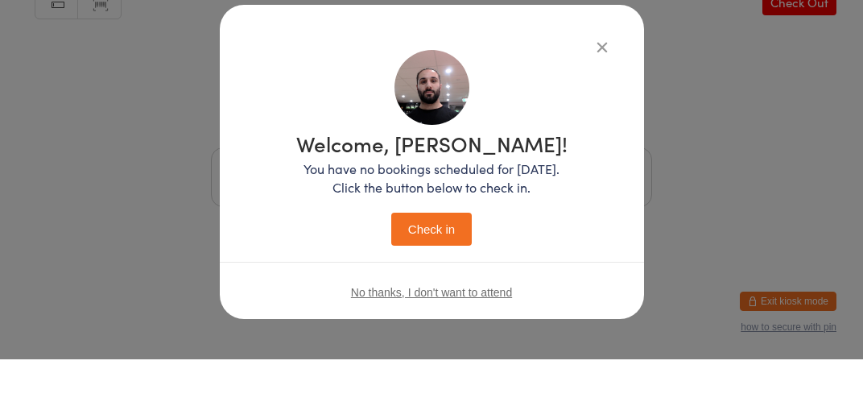
click at [457, 275] on button "Check in" at bounding box center [431, 267] width 81 height 33
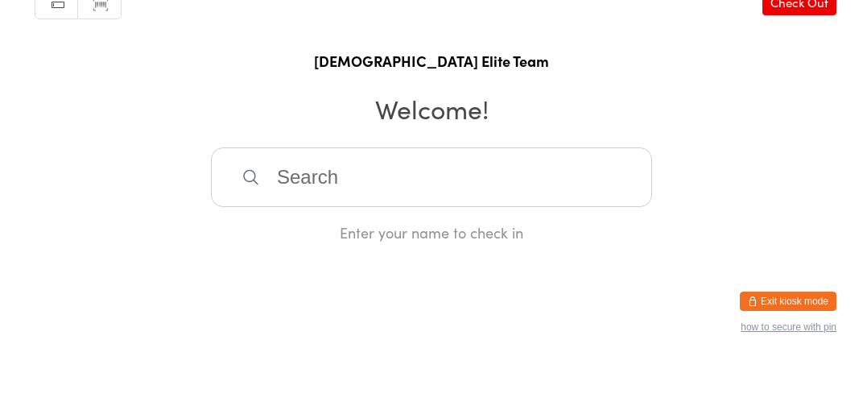
click at [589, 231] on input "search" at bounding box center [431, 216] width 441 height 60
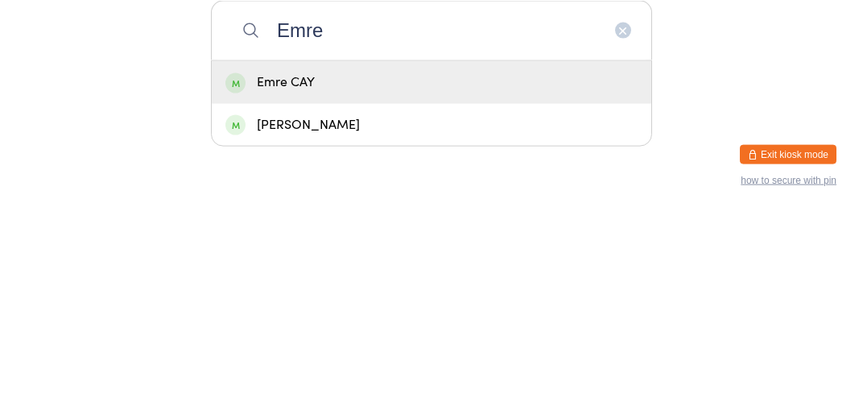
type input "Emre"
click at [339, 279] on div "Emre CAY" at bounding box center [432, 268] width 412 height 22
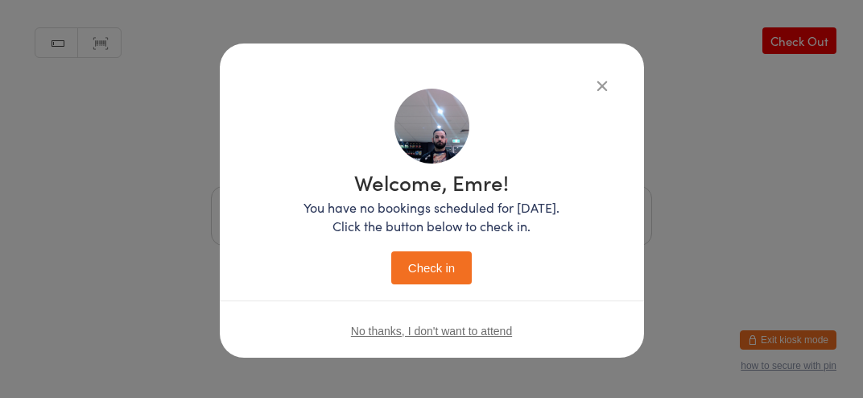
click at [451, 279] on button "Check in" at bounding box center [431, 267] width 81 height 33
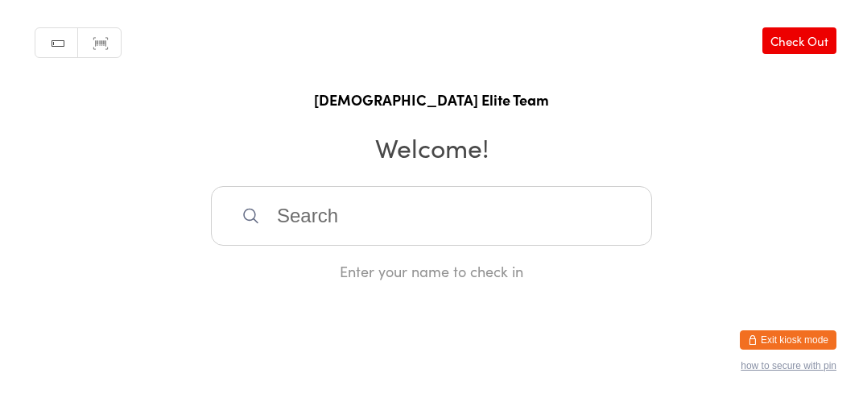
click at [345, 219] on input "search" at bounding box center [431, 216] width 441 height 60
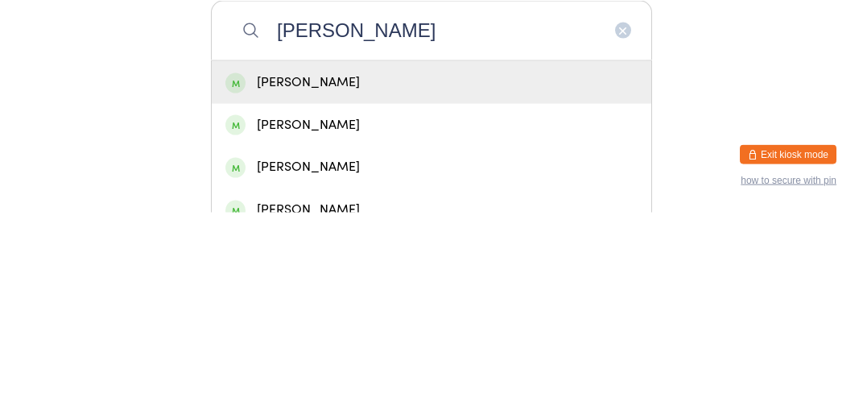
type input "[PERSON_NAME]"
click at [486, 279] on div "[PERSON_NAME]" at bounding box center [432, 268] width 412 height 22
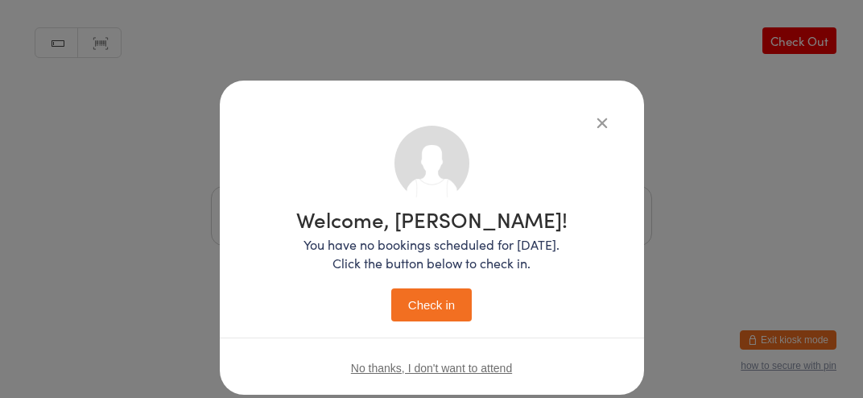
click at [603, 123] on icon "button" at bounding box center [603, 123] width 18 height 18
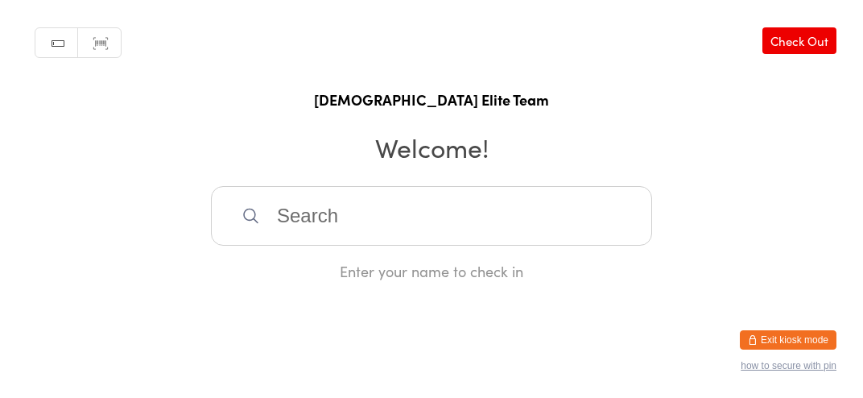
click at [496, 240] on input "search" at bounding box center [431, 216] width 441 height 60
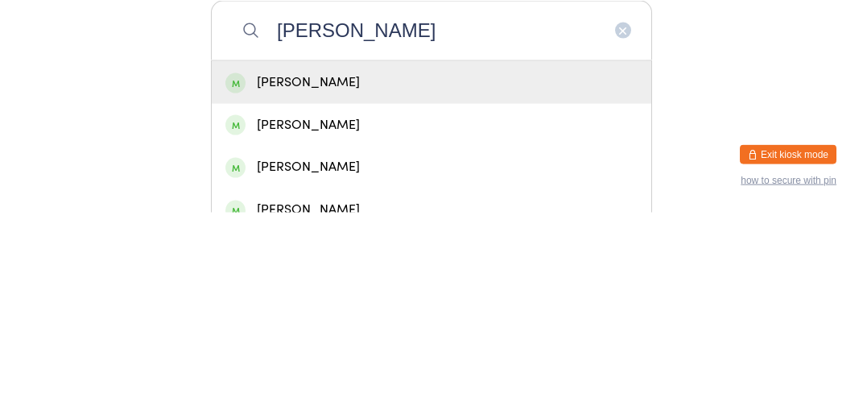
type input "[PERSON_NAME]"
click at [394, 289] on div "[PERSON_NAME]" at bounding box center [432, 267] width 440 height 43
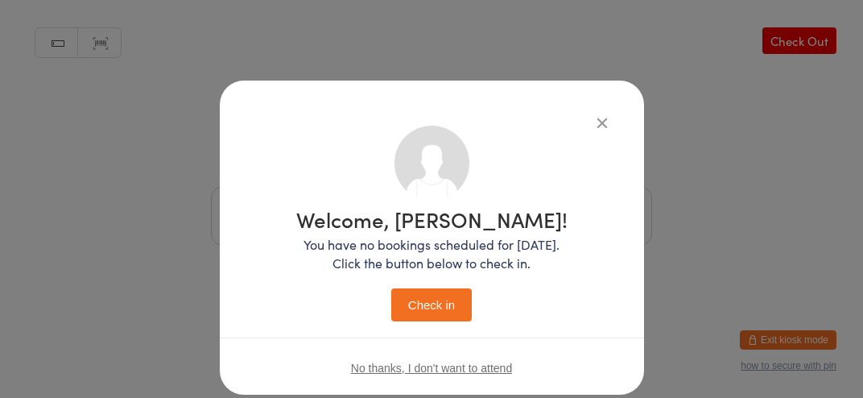
click at [438, 306] on button "Check in" at bounding box center [431, 304] width 81 height 33
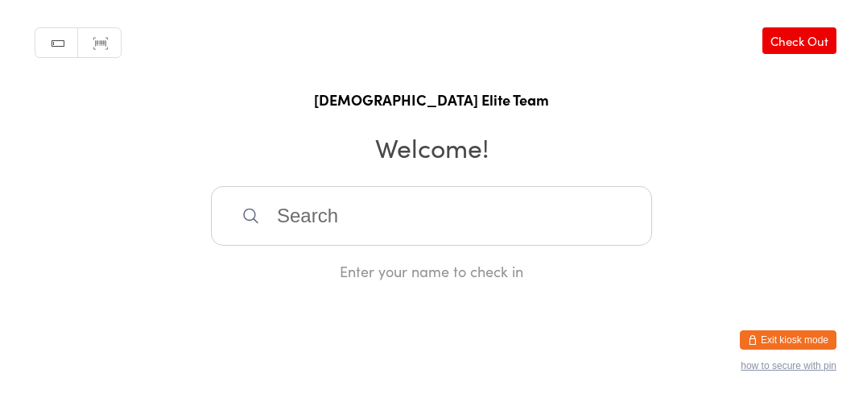
click at [486, 238] on input "search" at bounding box center [431, 216] width 441 height 60
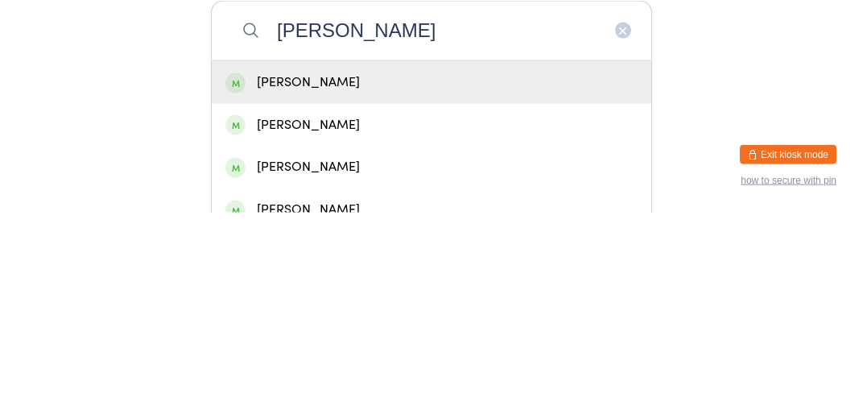
type input "[PERSON_NAME]"
click at [586, 289] on div "[PERSON_NAME]" at bounding box center [432, 267] width 440 height 43
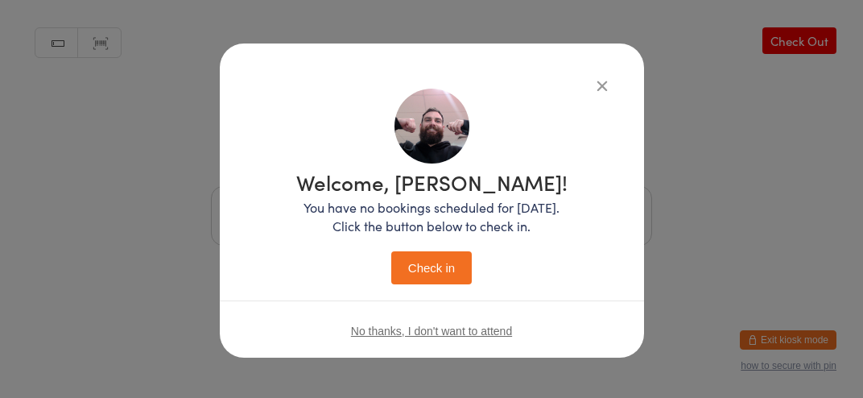
click at [454, 263] on button "Check in" at bounding box center [431, 267] width 81 height 33
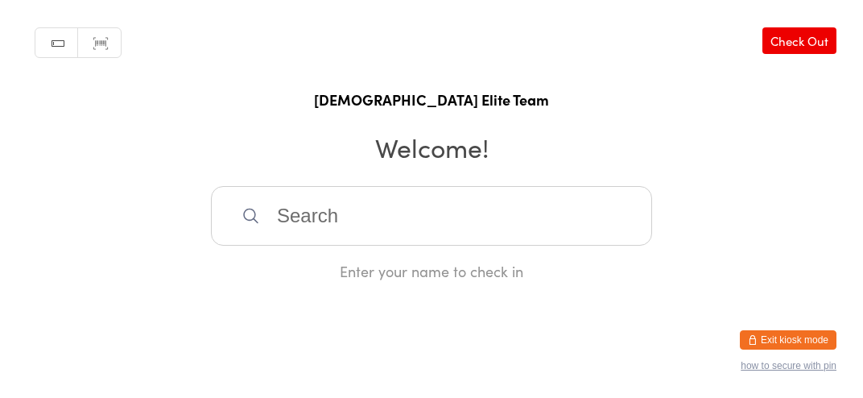
click at [425, 234] on input "search" at bounding box center [431, 216] width 441 height 60
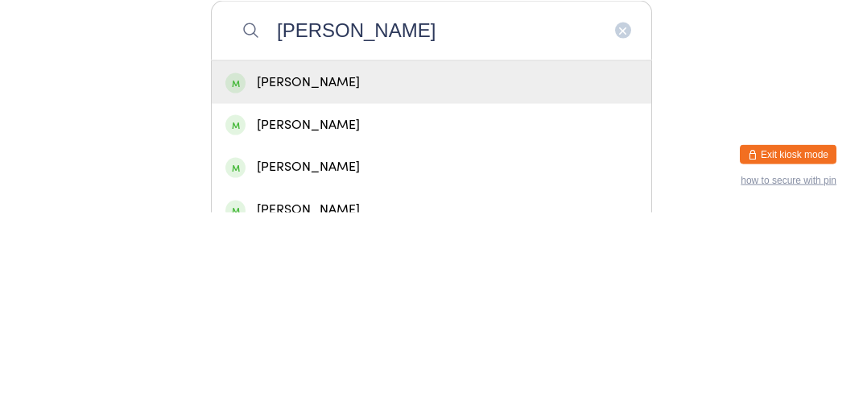
type input "[PERSON_NAME]"
click at [461, 279] on div "[PERSON_NAME]" at bounding box center [432, 268] width 412 height 22
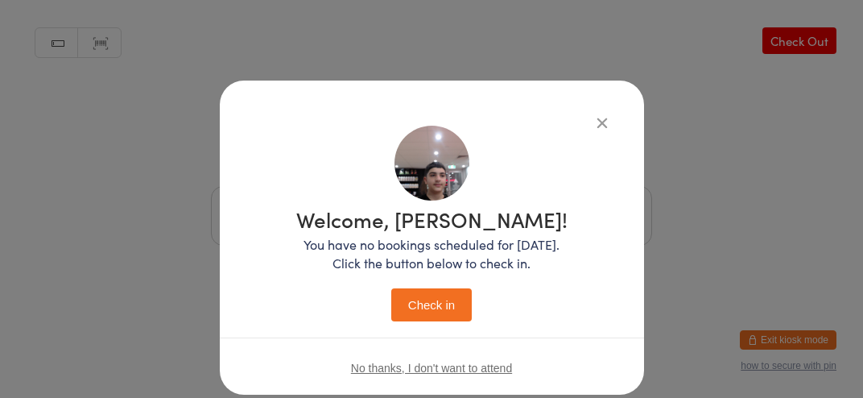
click at [437, 299] on button "Check in" at bounding box center [431, 304] width 81 height 33
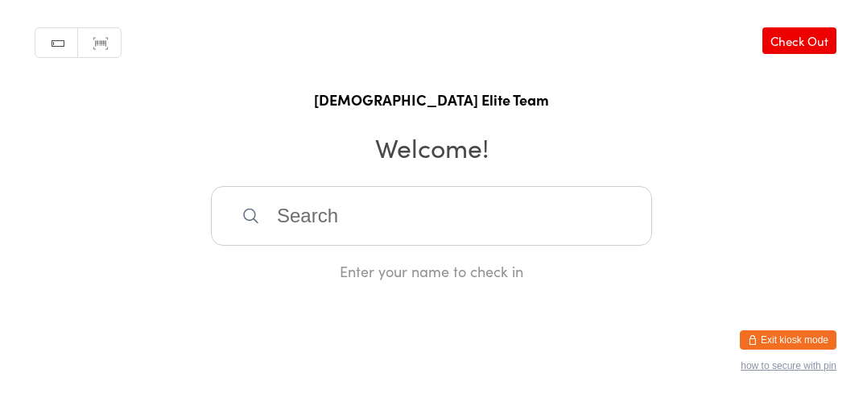
click at [364, 246] on input "search" at bounding box center [431, 216] width 441 height 60
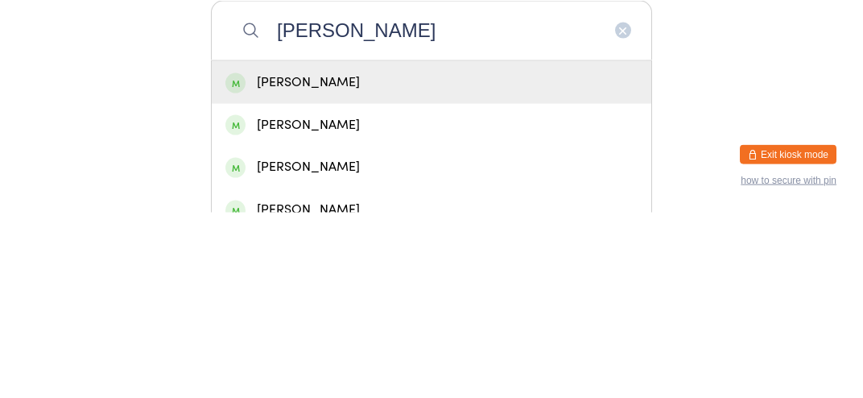
type input "[PERSON_NAME]"
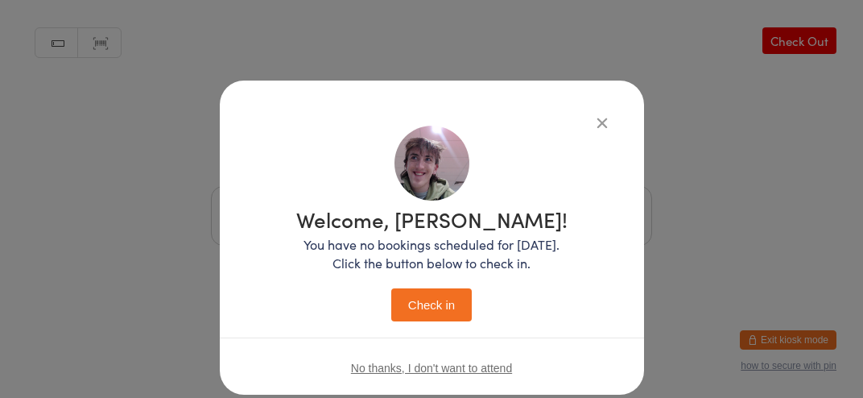
click at [599, 129] on icon "button" at bounding box center [603, 123] width 18 height 18
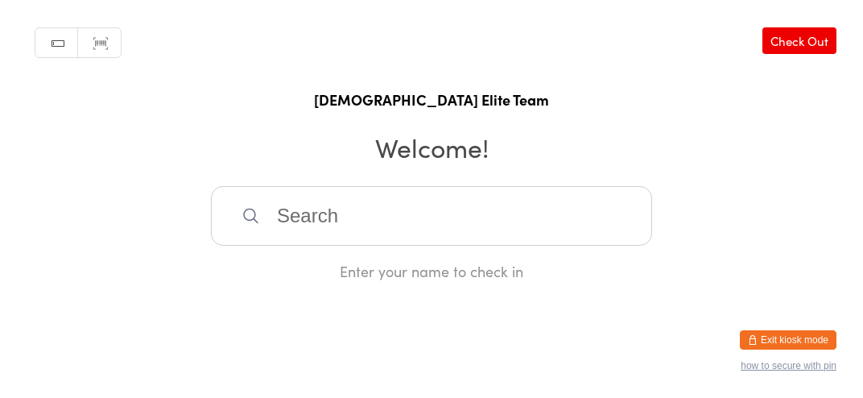
click at [370, 237] on input "search" at bounding box center [431, 216] width 441 height 60
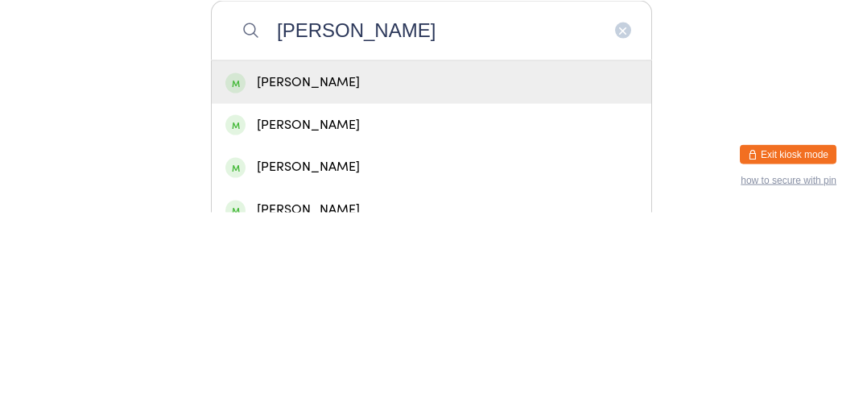
type input "[PERSON_NAME]"
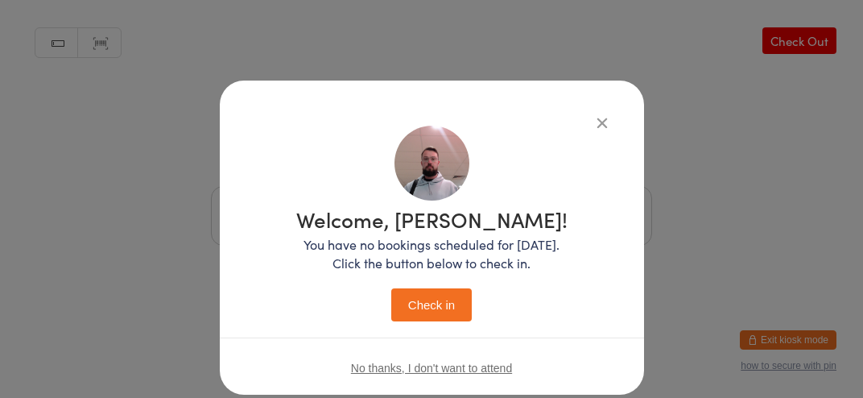
click at [603, 127] on icon "button" at bounding box center [603, 123] width 18 height 18
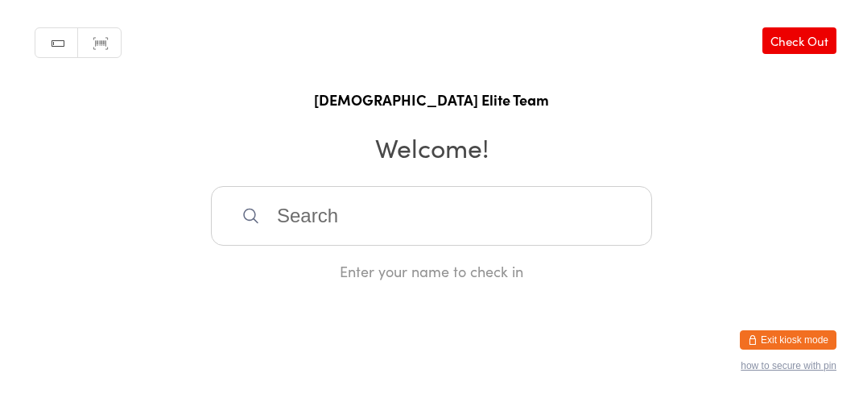
click at [370, 234] on input "search" at bounding box center [431, 216] width 441 height 60
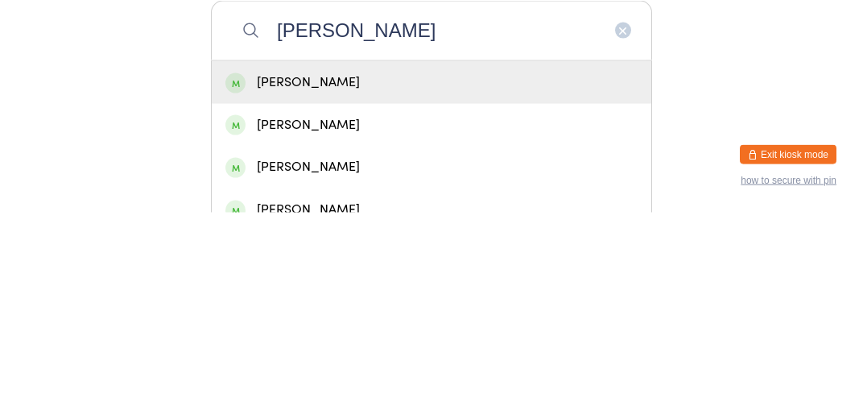
type input "[PERSON_NAME]"
click at [366, 279] on div "[PERSON_NAME]" at bounding box center [432, 268] width 412 height 22
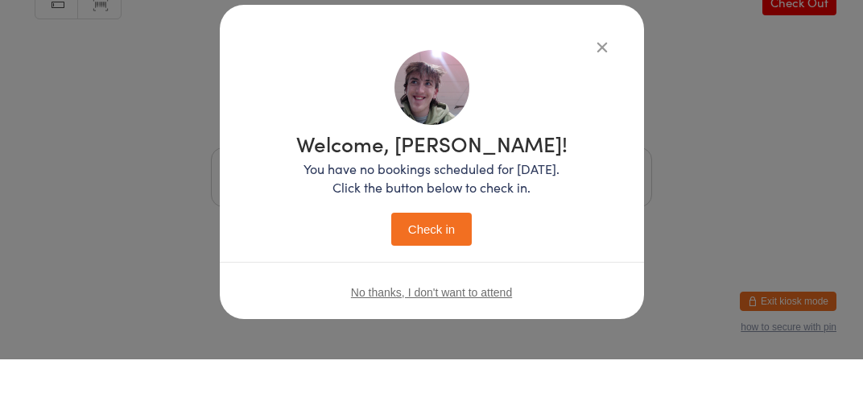
click at [435, 264] on button "Check in" at bounding box center [431, 267] width 81 height 33
